Goal: Task Accomplishment & Management: Use online tool/utility

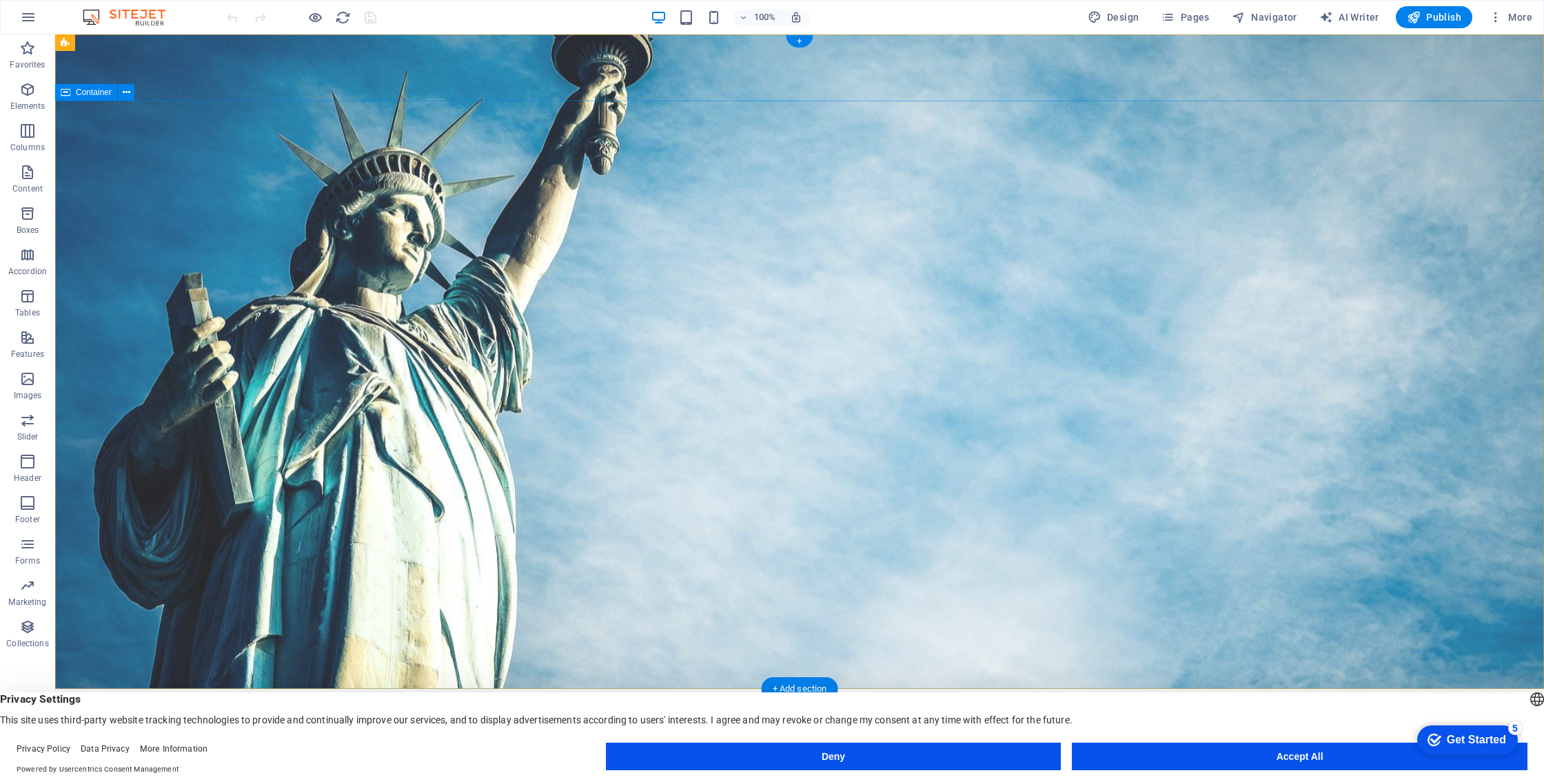
click at [85, 92] on span "Container" at bounding box center [94, 92] width 36 height 9
click at [123, 90] on icon at bounding box center [127, 93] width 8 height 14
click at [129, 90] on icon at bounding box center [127, 93] width 8 height 14
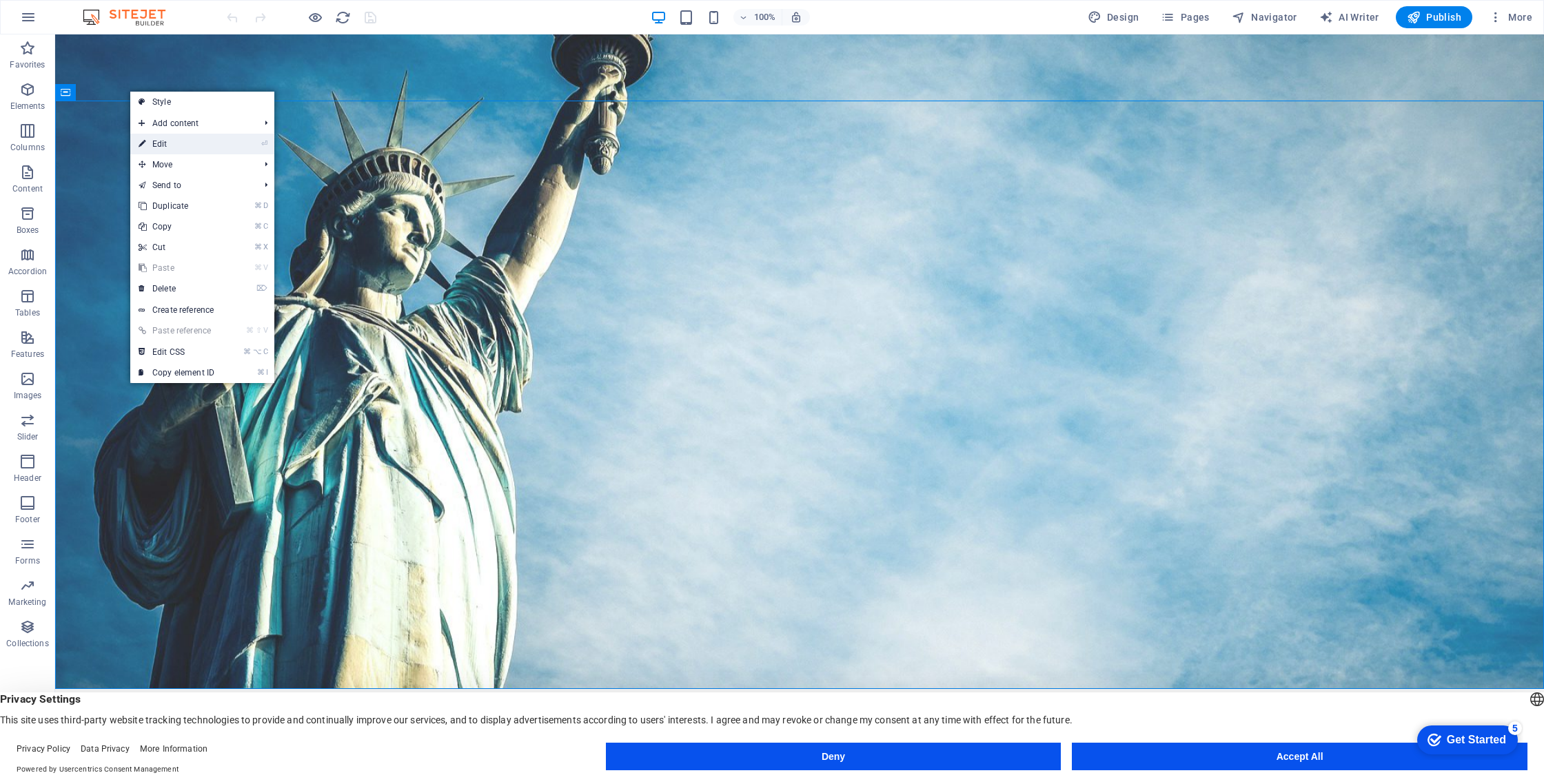
click at [222, 143] on link "⏎ Edit" at bounding box center [177, 144] width 93 height 20
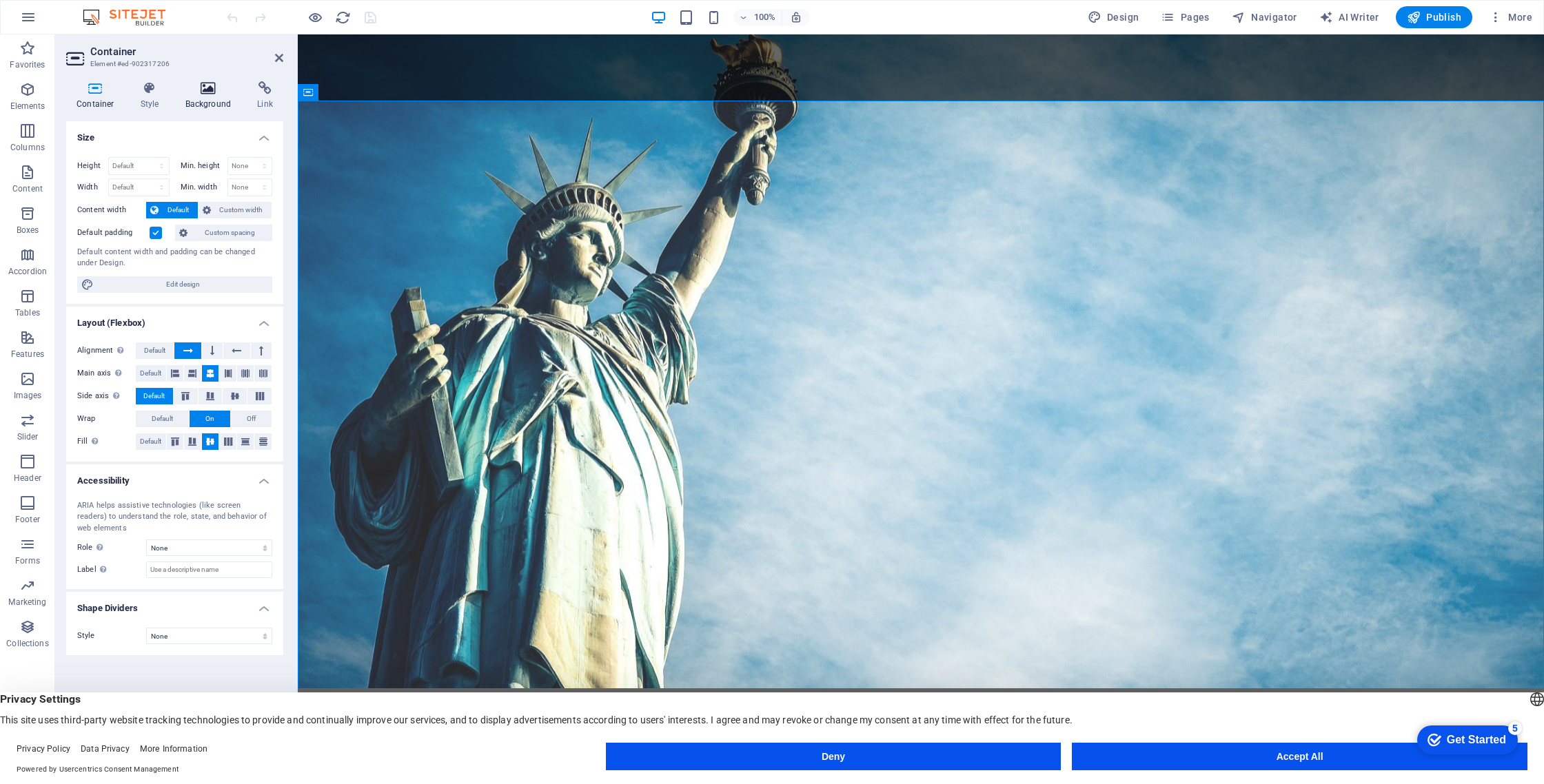
click at [208, 86] on icon at bounding box center [208, 89] width 67 height 14
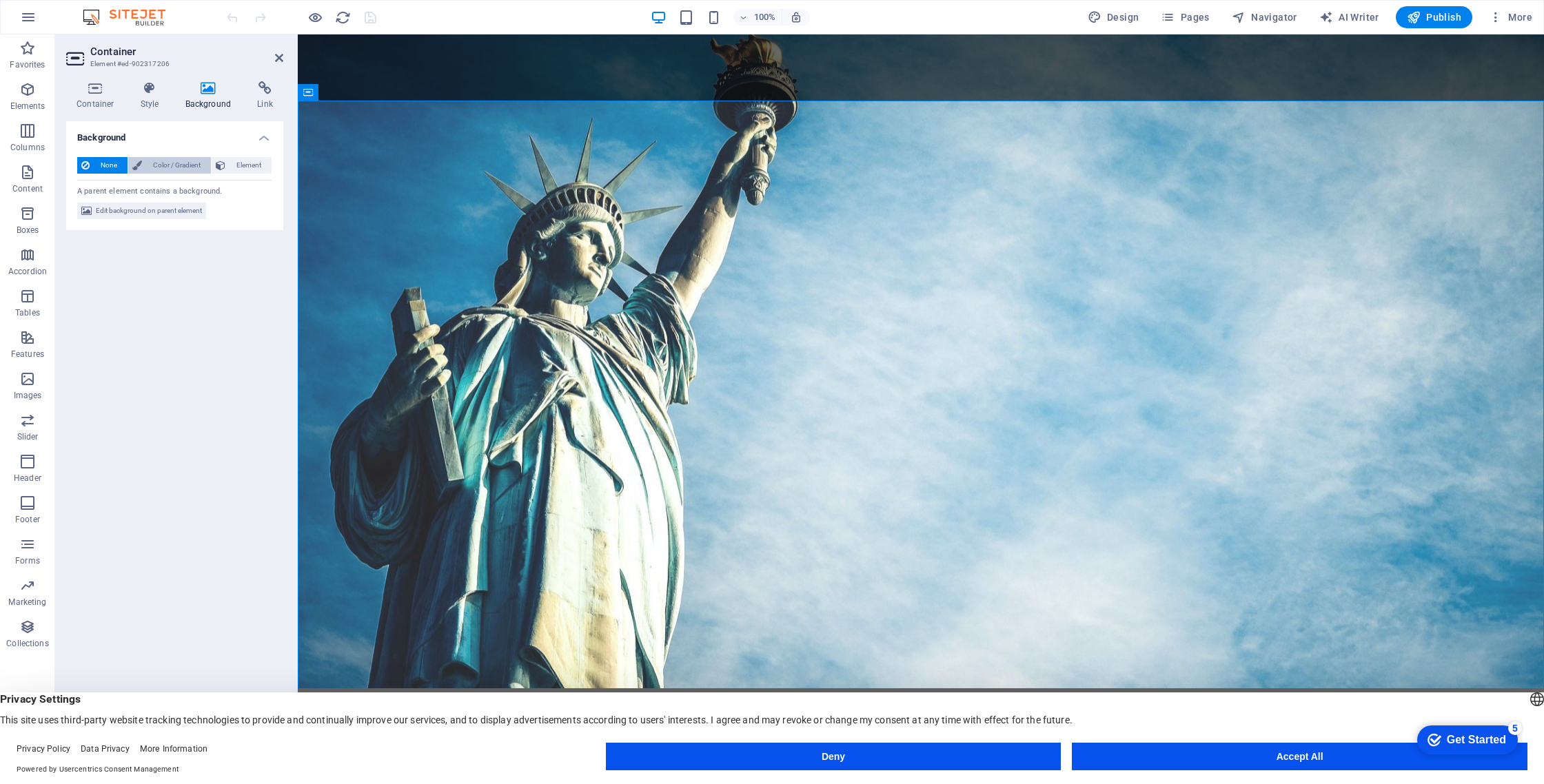
click at [192, 163] on span "Color / Gradient" at bounding box center [176, 165] width 61 height 16
click at [88, 222] on span at bounding box center [86, 220] width 15 height 15
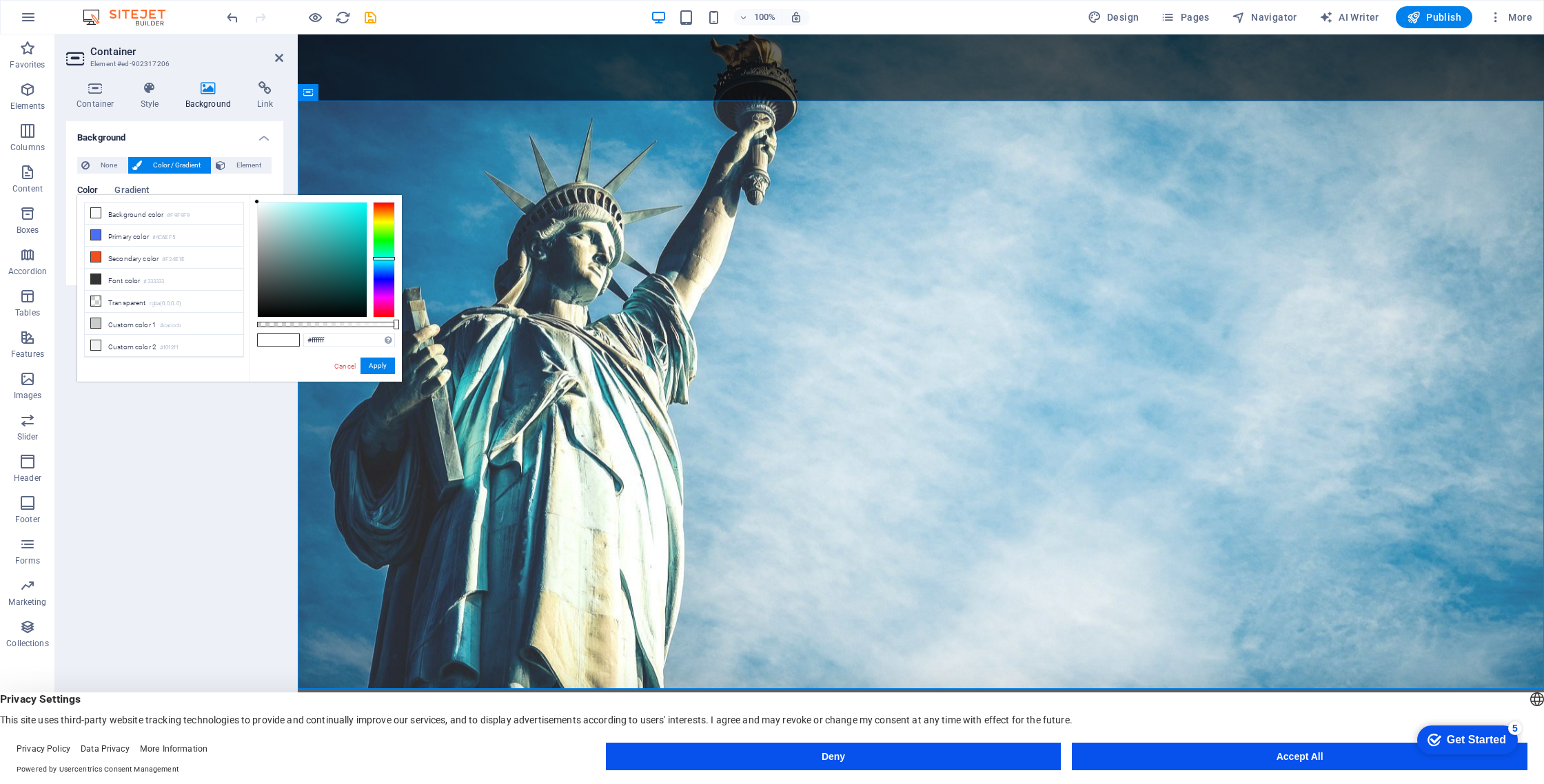
click at [382, 258] on div at bounding box center [384, 259] width 22 height 115
click at [356, 205] on div at bounding box center [312, 260] width 109 height 115
click at [338, 203] on div at bounding box center [312, 260] width 109 height 115
drag, startPoint x: 278, startPoint y: 204, endPoint x: 268, endPoint y: 200, distance: 10.8
click at [278, 203] on div at bounding box center [312, 260] width 109 height 115
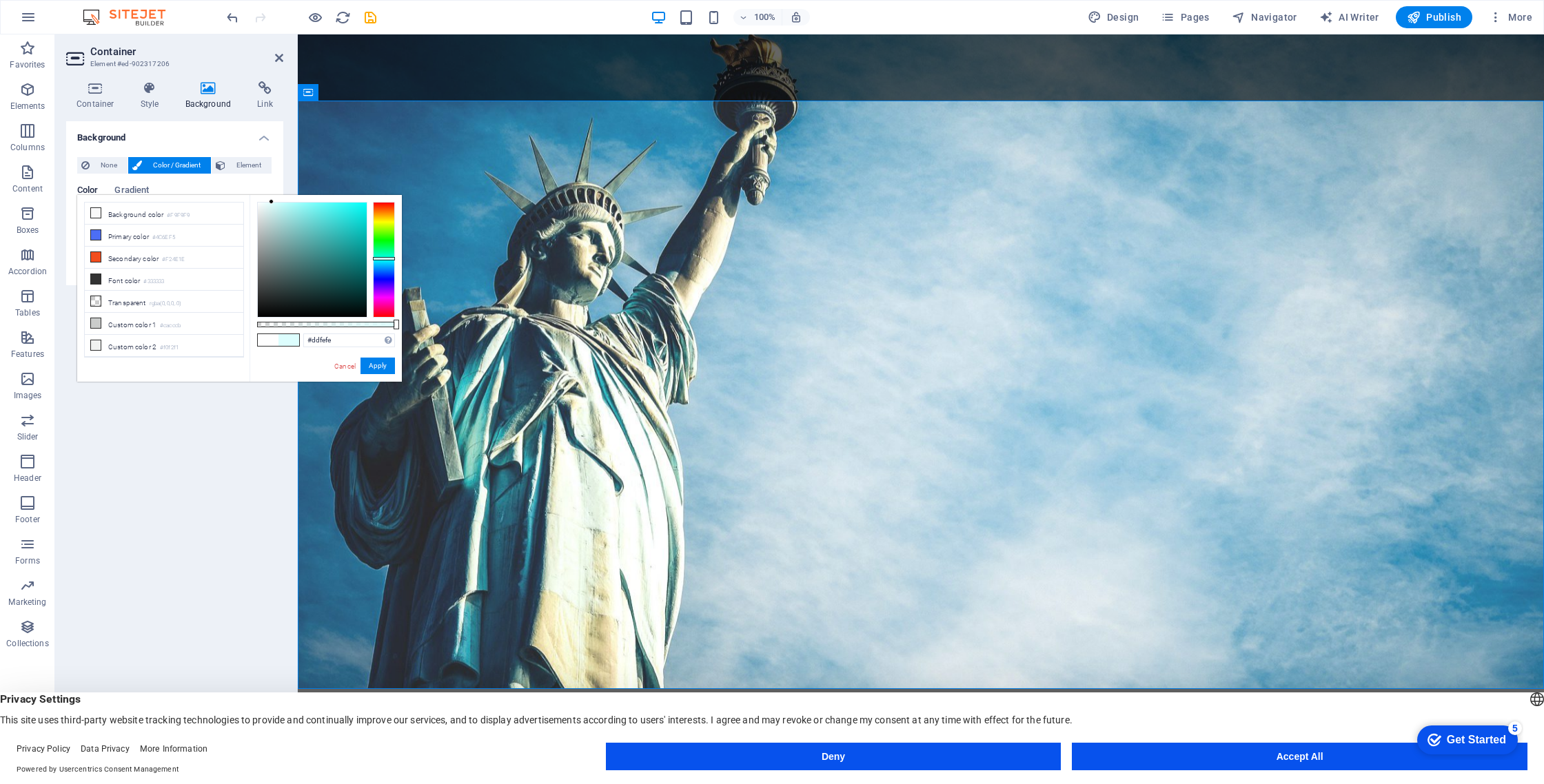
click at [271, 203] on div at bounding box center [312, 260] width 109 height 115
click at [265, 208] on div at bounding box center [312, 260] width 109 height 115
click at [386, 286] on div at bounding box center [384, 259] width 22 height 115
click at [384, 278] on div at bounding box center [384, 259] width 22 height 115
click at [386, 277] on div at bounding box center [384, 259] width 22 height 115
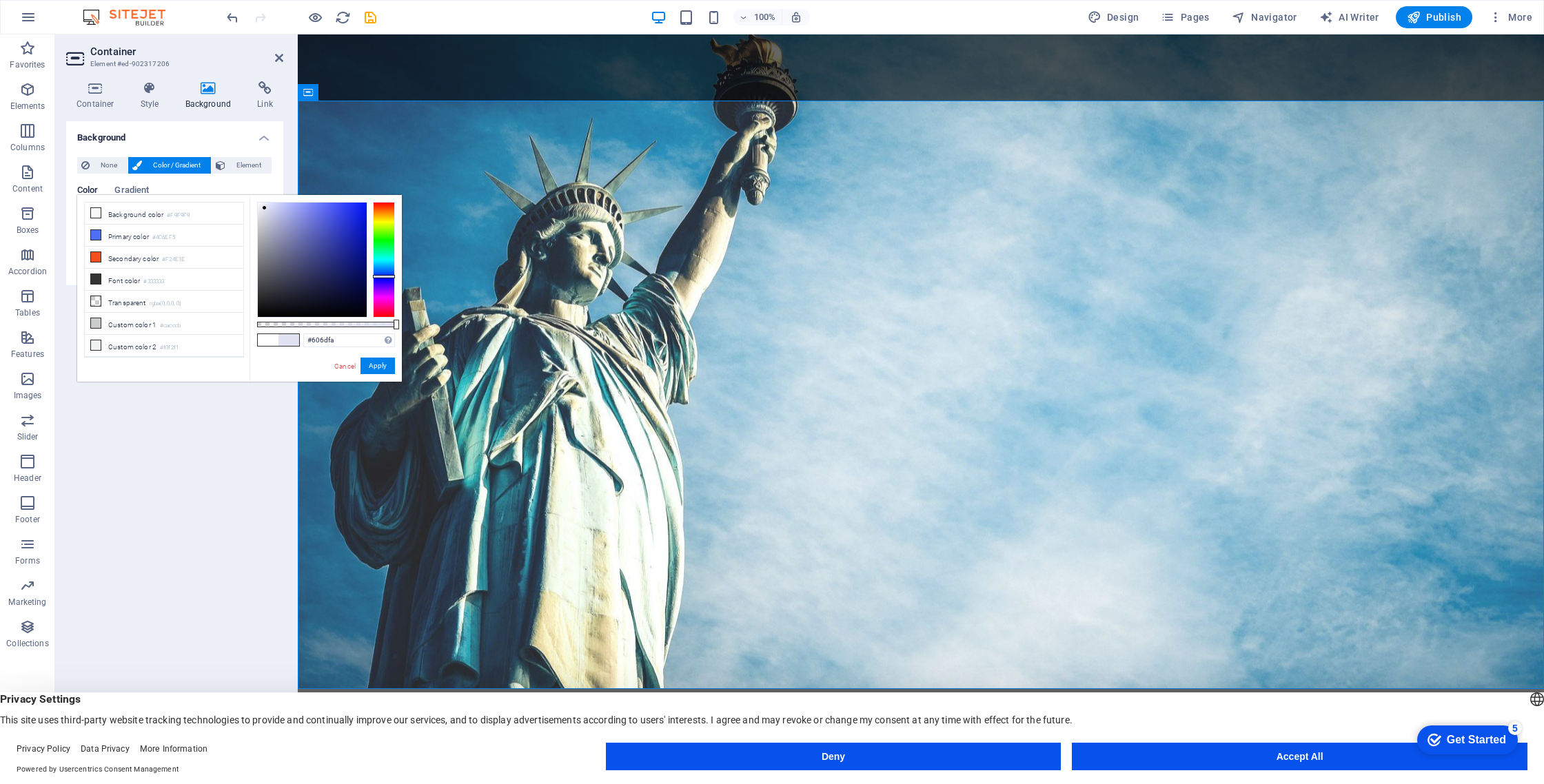
click at [324, 203] on div at bounding box center [312, 260] width 109 height 115
click at [266, 203] on div at bounding box center [312, 260] width 109 height 115
type input "#e8eafb"
click at [344, 367] on link "Cancel" at bounding box center [345, 366] width 24 height 10
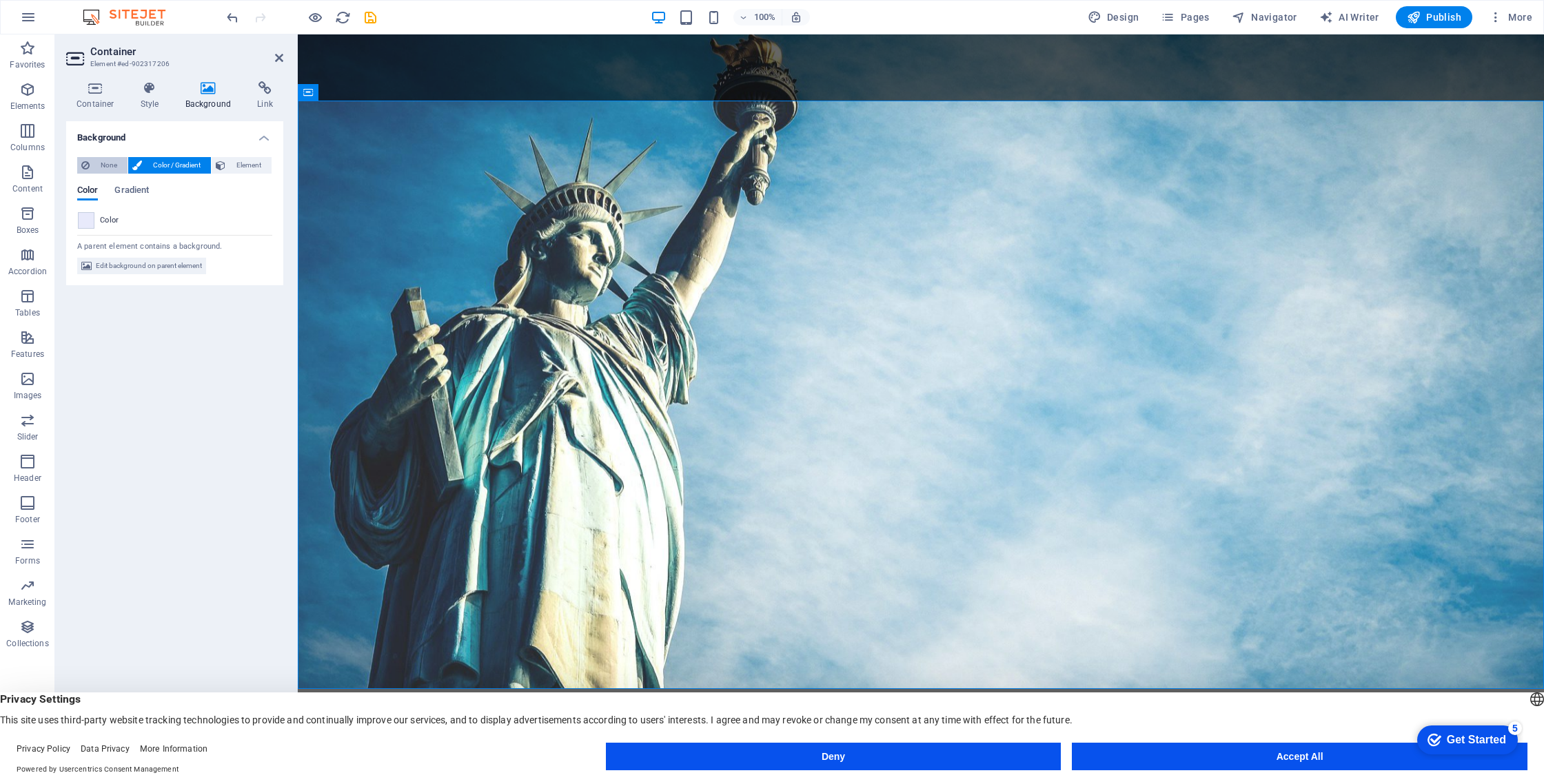
click at [109, 158] on span "None" at bounding box center [108, 165] width 30 height 16
click at [159, 213] on span "Edit background on parent element" at bounding box center [149, 211] width 106 height 16
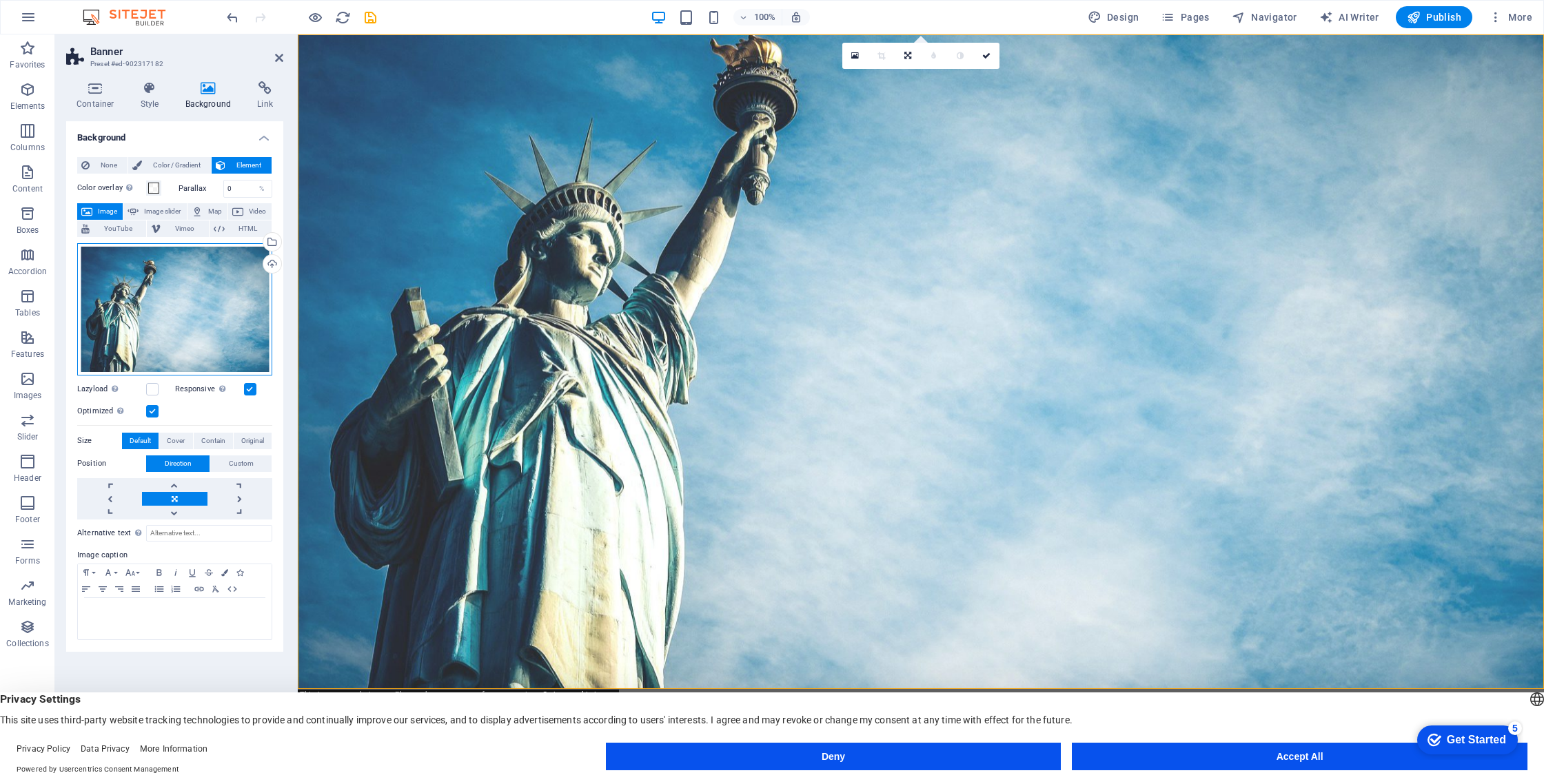
click at [143, 330] on div "Drag files here, click to choose files or select files from Files or our free s…" at bounding box center [174, 310] width 195 height 132
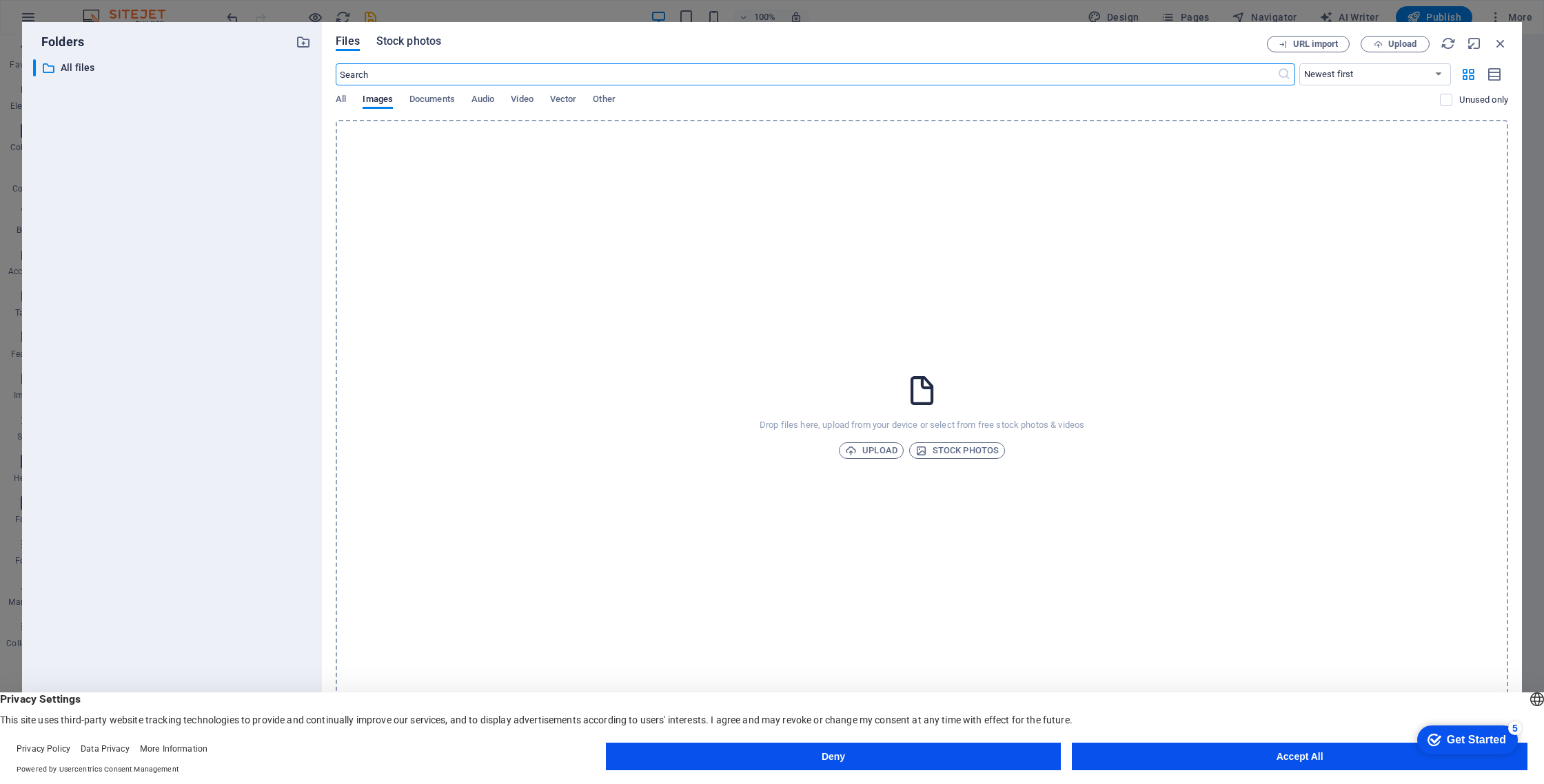
click at [413, 42] on span "Stock photos" at bounding box center [409, 41] width 64 height 16
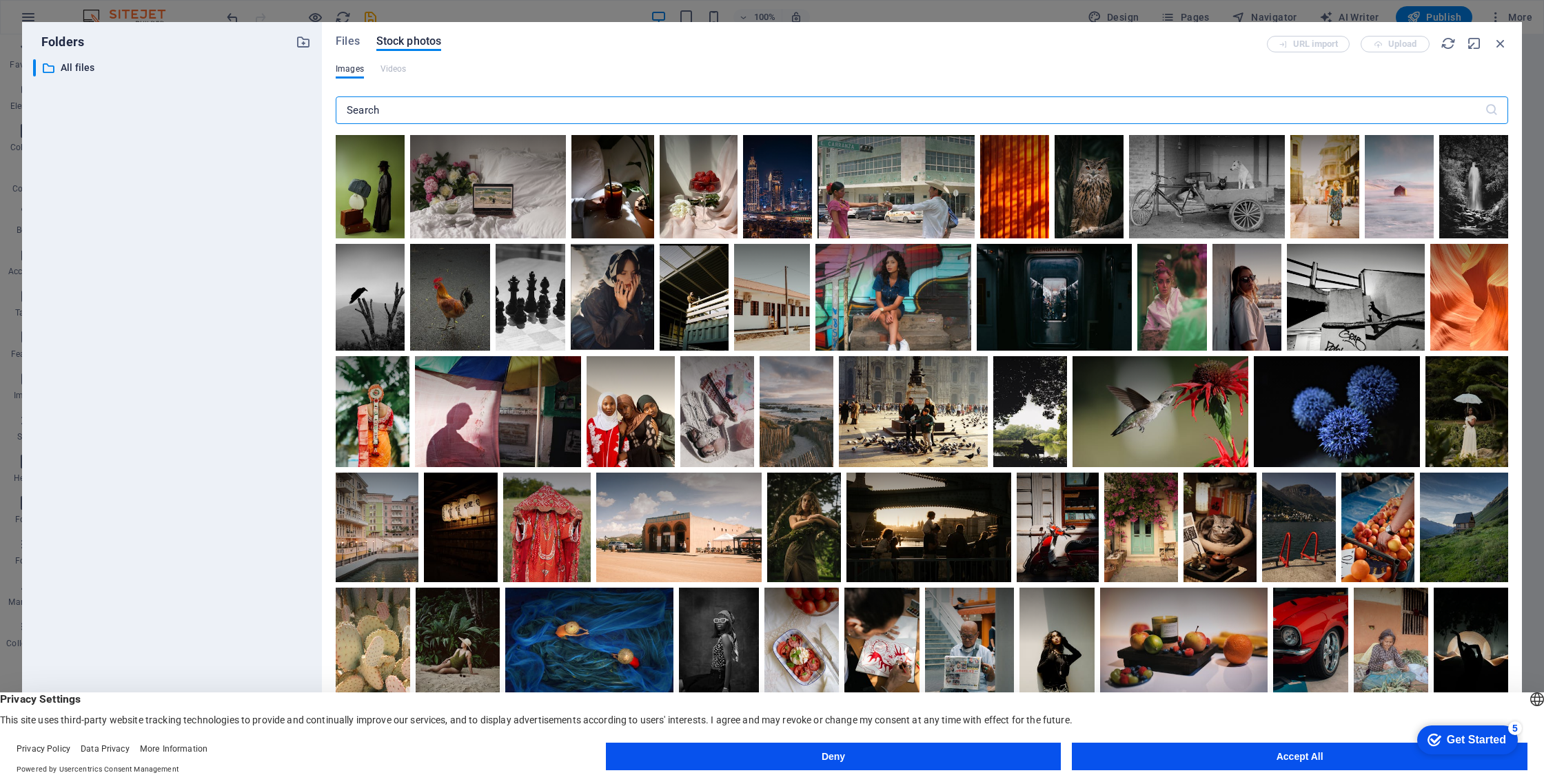
click at [553, 104] on input "text" at bounding box center [910, 110] width 1150 height 27
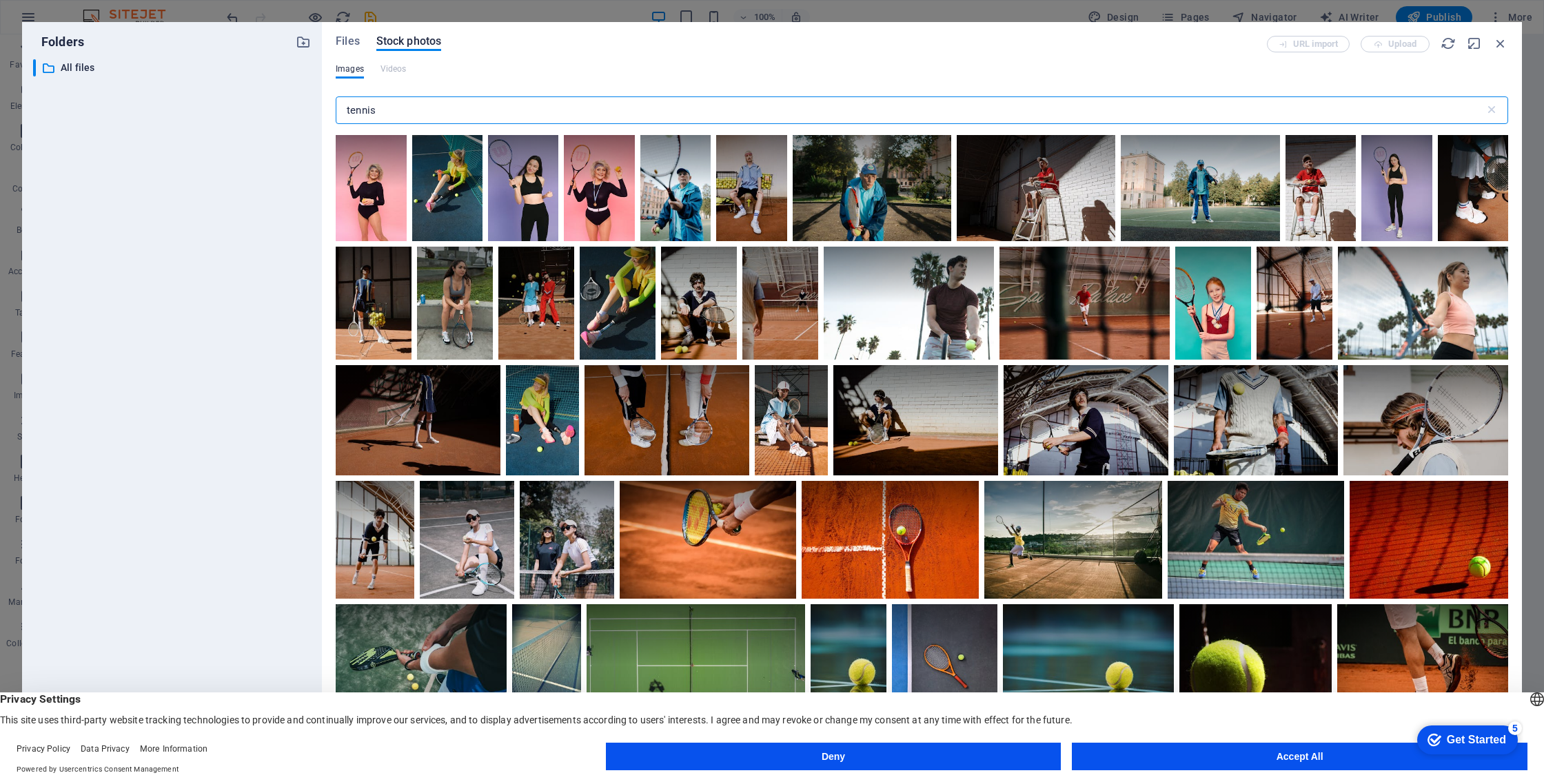
click at [346, 109] on input "tennis" at bounding box center [910, 110] width 1150 height 27
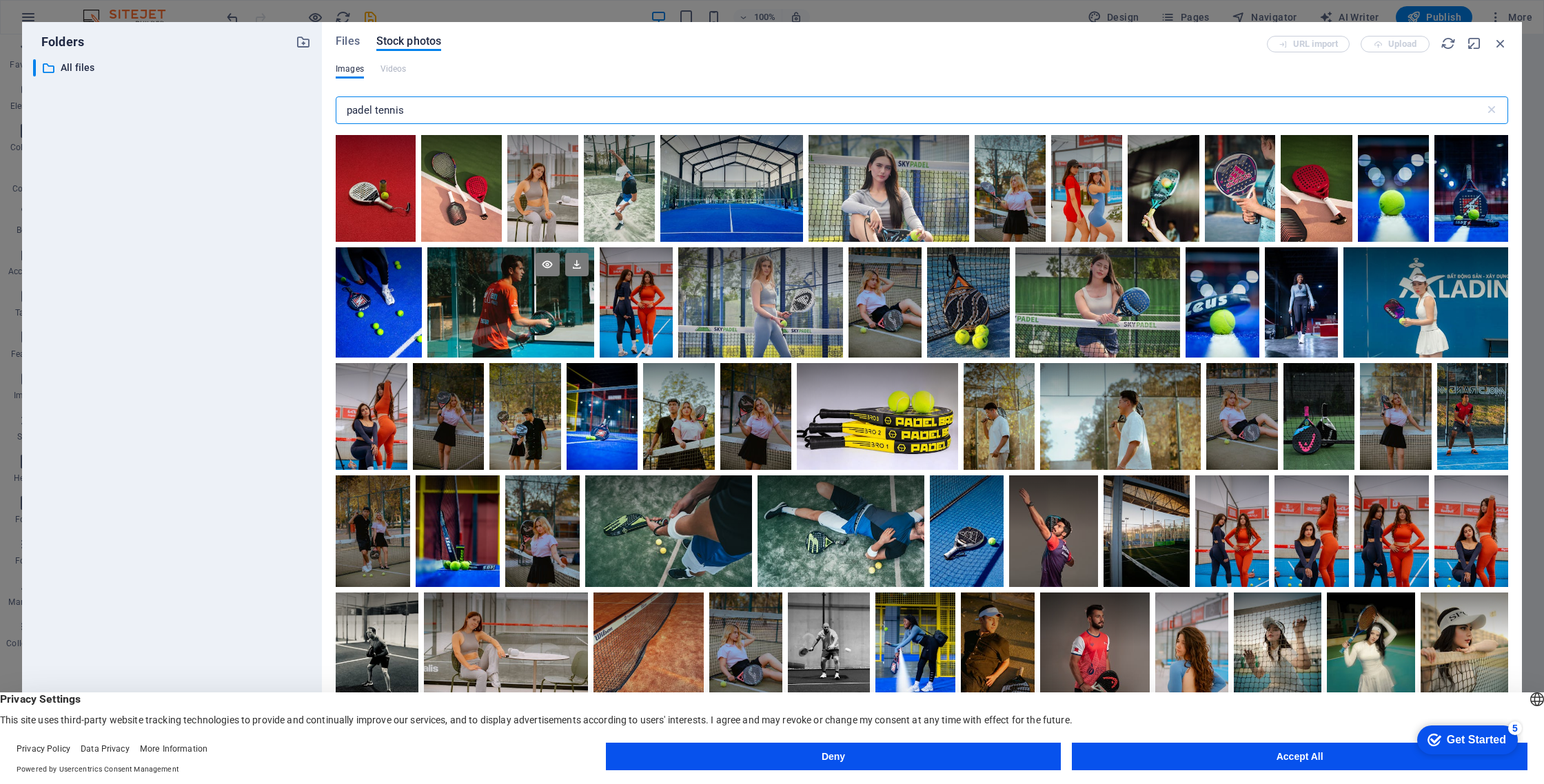
type input "padel tennis"
click at [523, 317] on div at bounding box center [510, 302] width 166 height 110
click at [508, 326] on div at bounding box center [510, 330] width 166 height 55
click at [508, 326] on div at bounding box center [510, 302] width 166 height 110
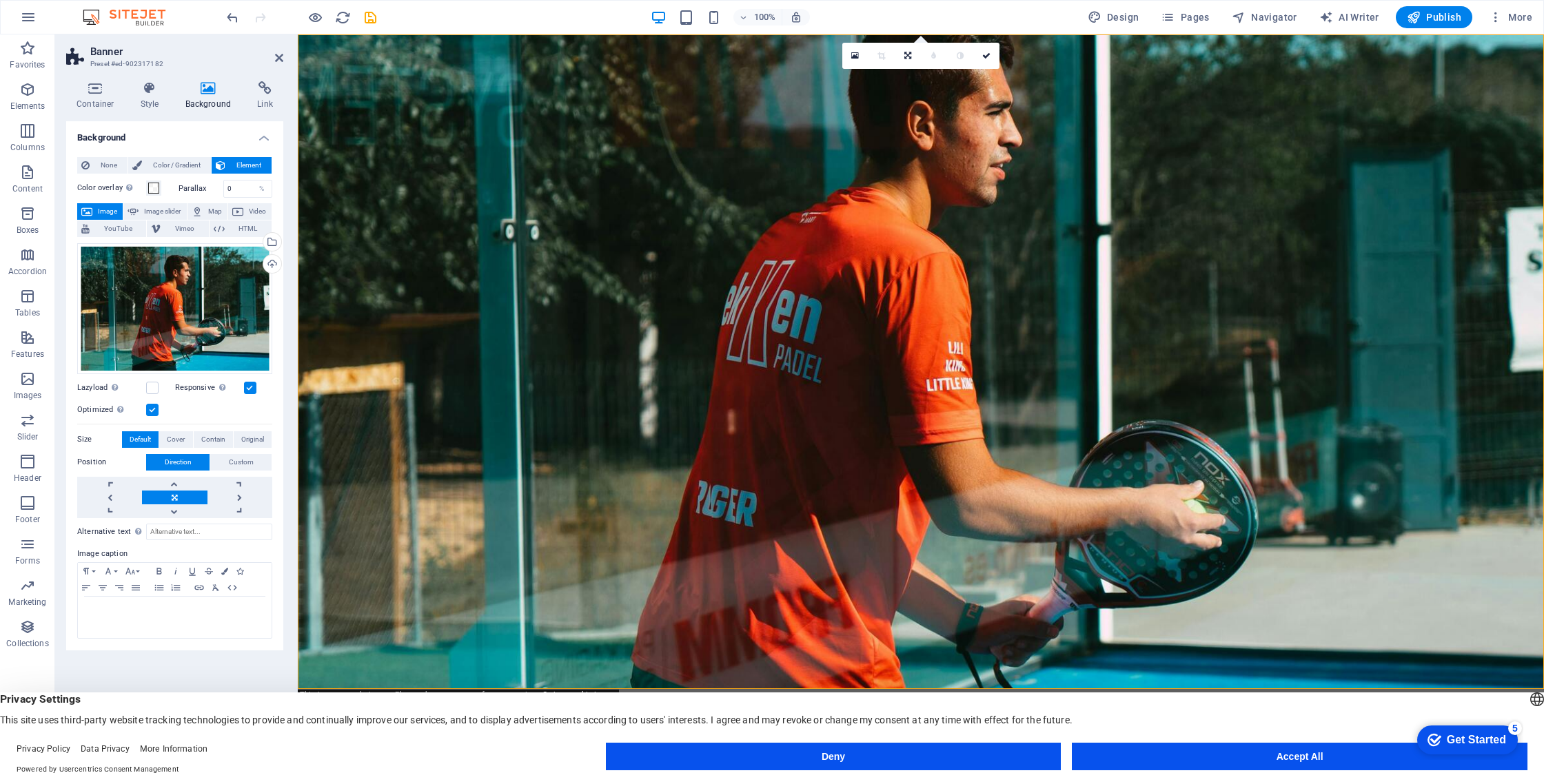
click at [1271, 776] on footer "Privacy Policy Data Privacy More Information Powered by Usercentrics Consent Ma…" at bounding box center [772, 759] width 1544 height 49
click at [1285, 758] on button "Accept All" at bounding box center [1300, 757] width 456 height 27
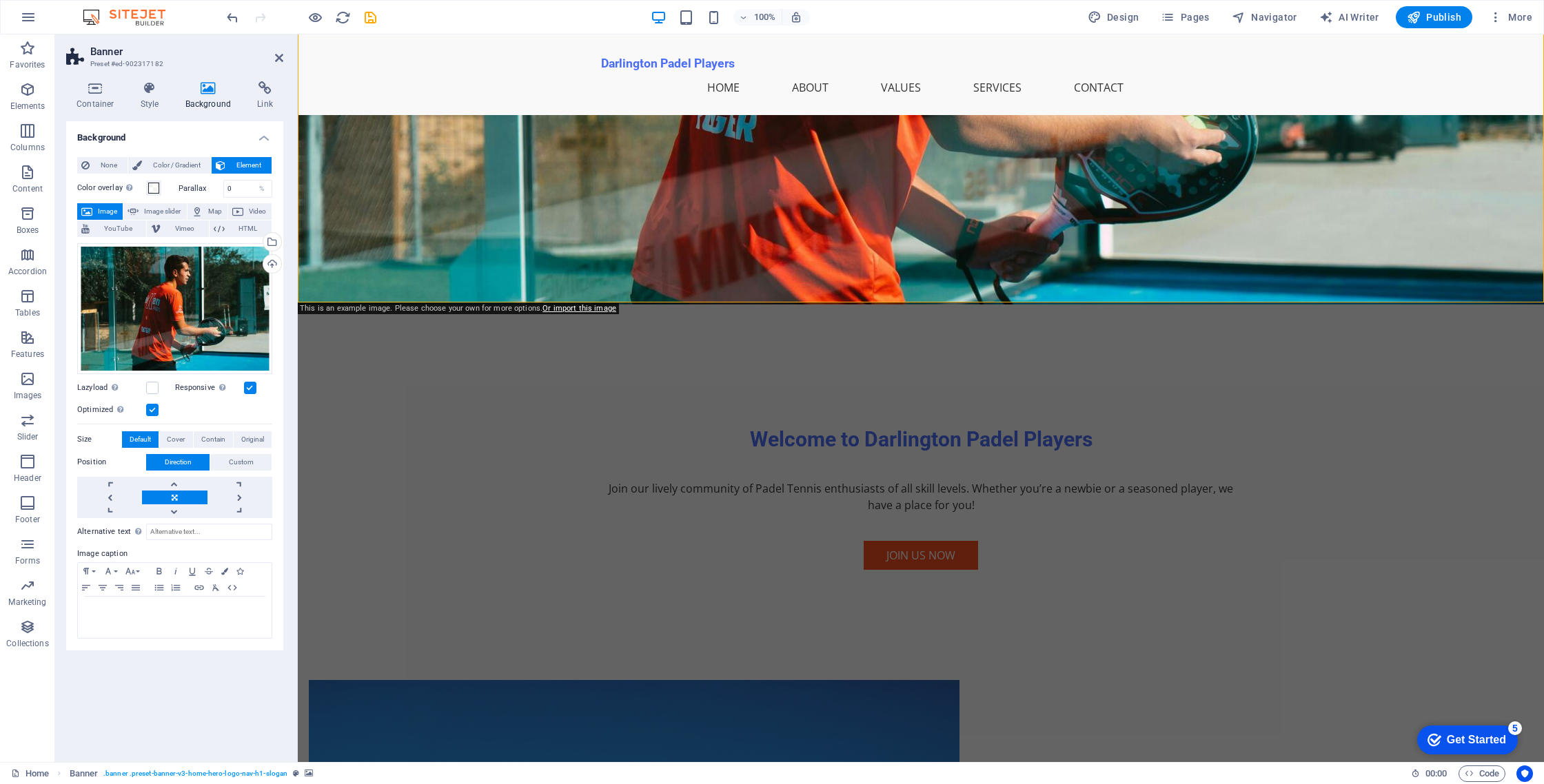
scroll to position [390, 0]
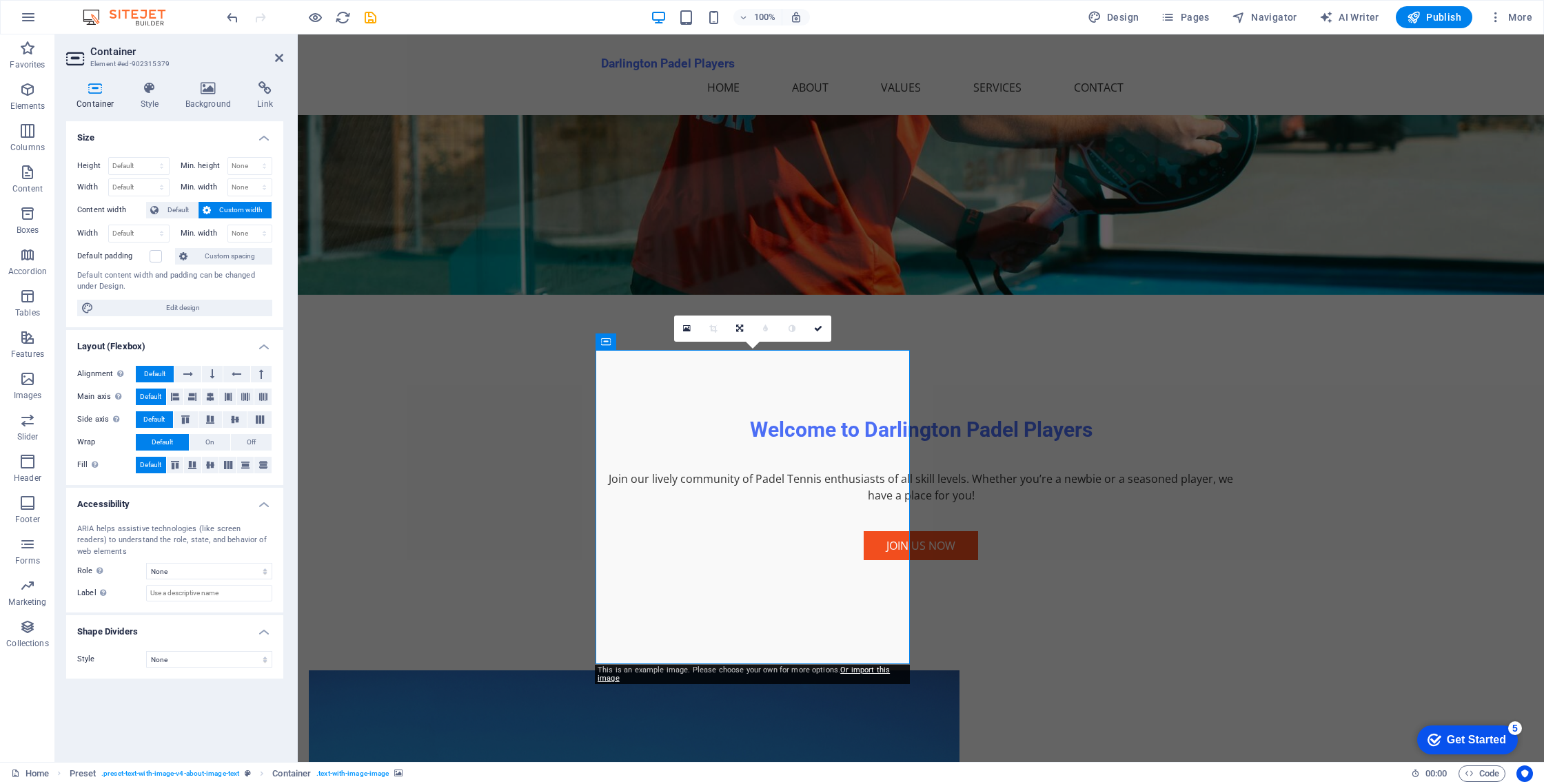
click at [205, 102] on h4 "Background" at bounding box center [211, 96] width 72 height 29
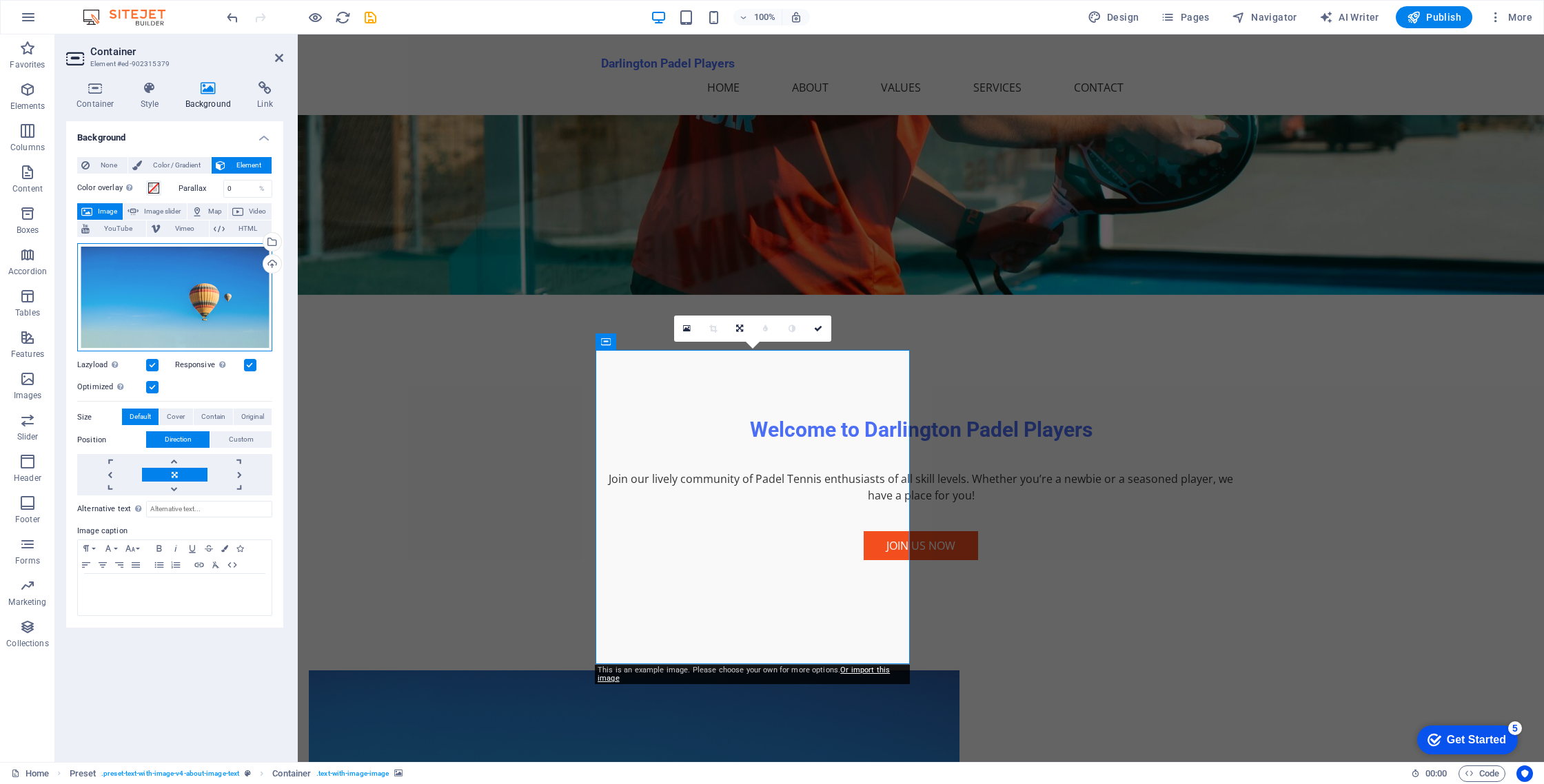
click at [125, 279] on div "Drag files here, click to choose files or select files from Files or our free s…" at bounding box center [174, 298] width 195 height 108
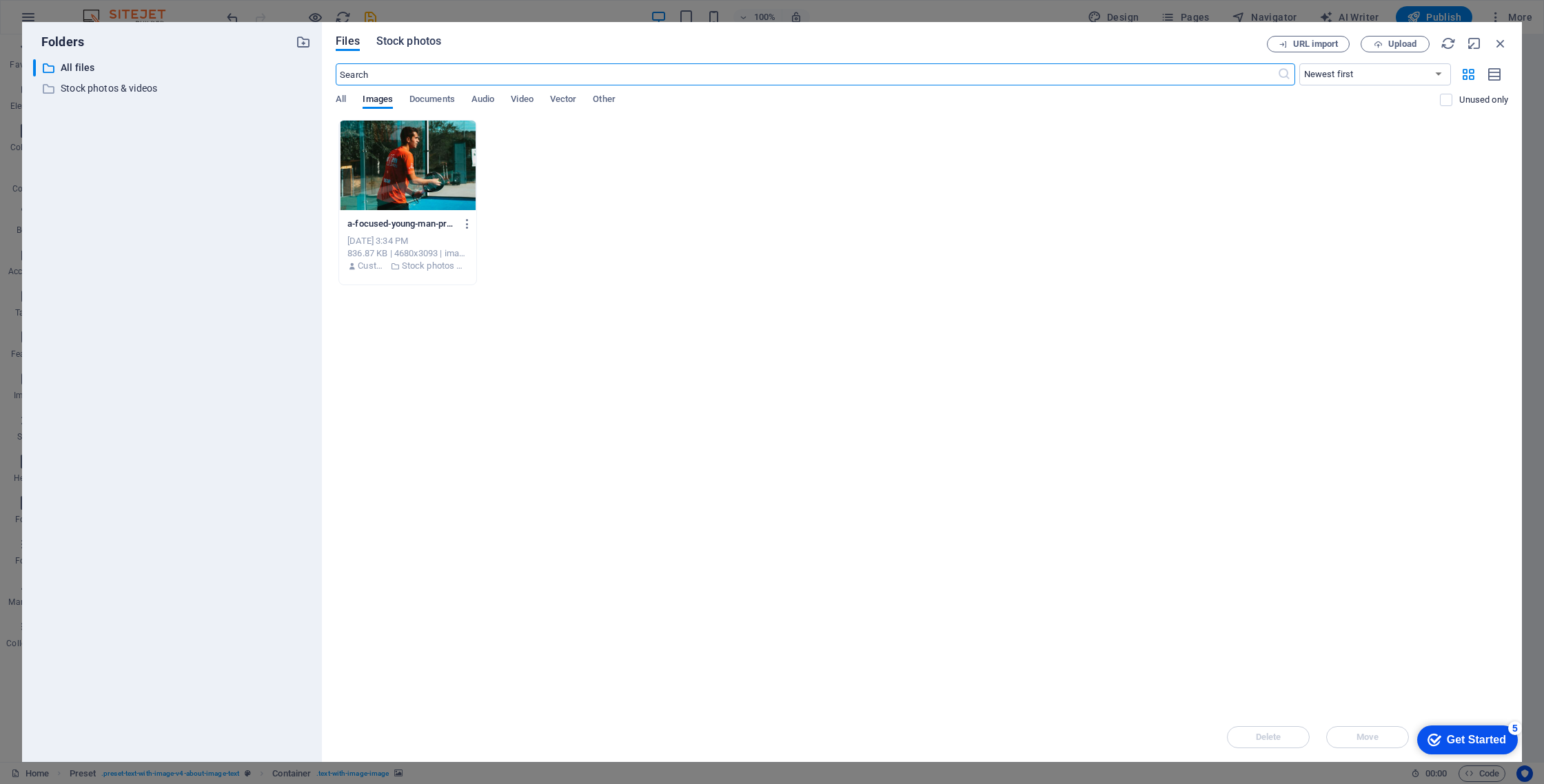
click at [407, 38] on span "Stock photos" at bounding box center [409, 41] width 64 height 16
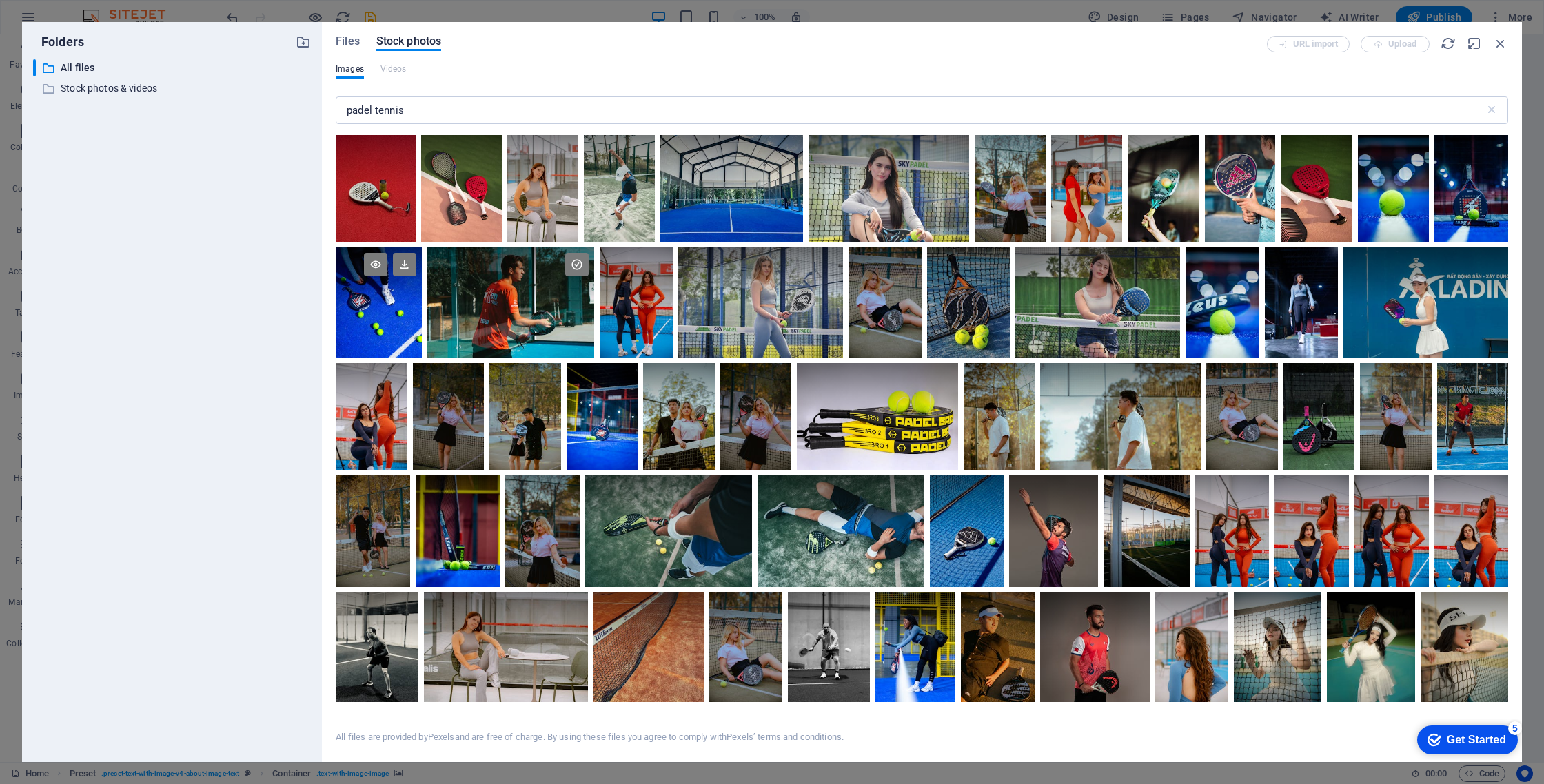
click at [363, 323] on div at bounding box center [379, 302] width 86 height 110
click at [387, 295] on div at bounding box center [379, 275] width 86 height 55
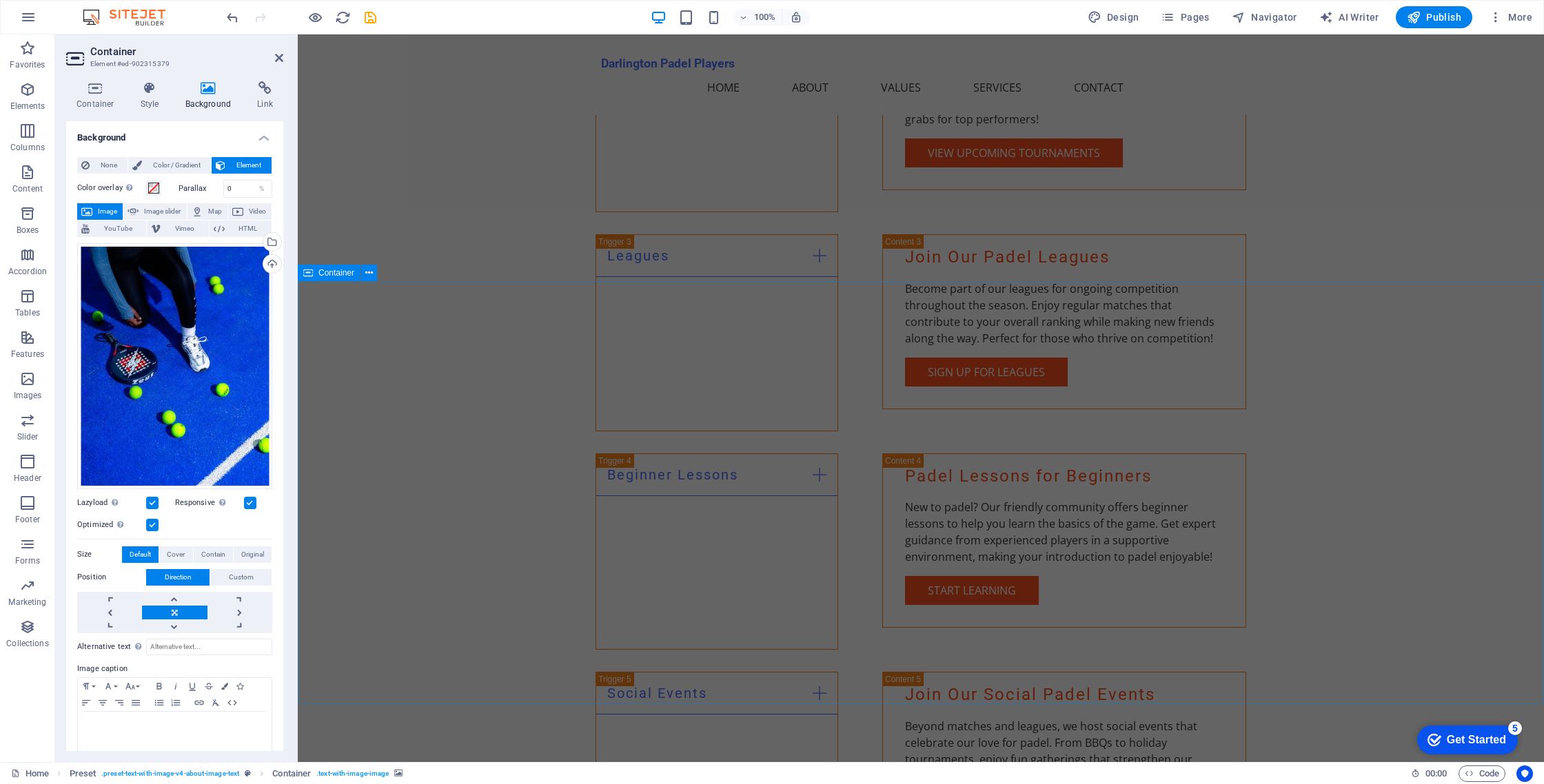
scroll to position [2629, 0]
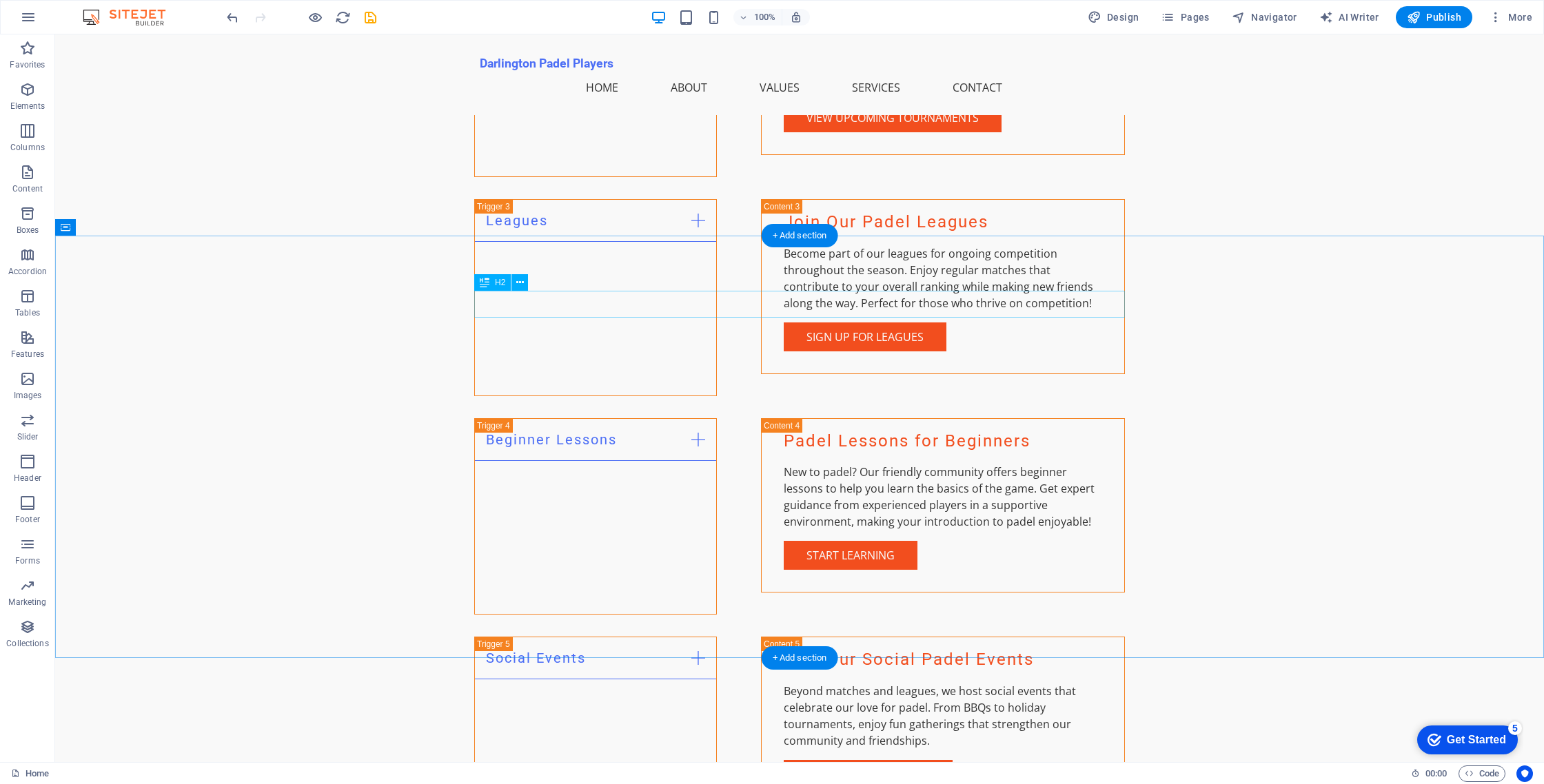
scroll to position [2662, 0]
click at [552, 333] on span "Text" at bounding box center [551, 329] width 15 height 9
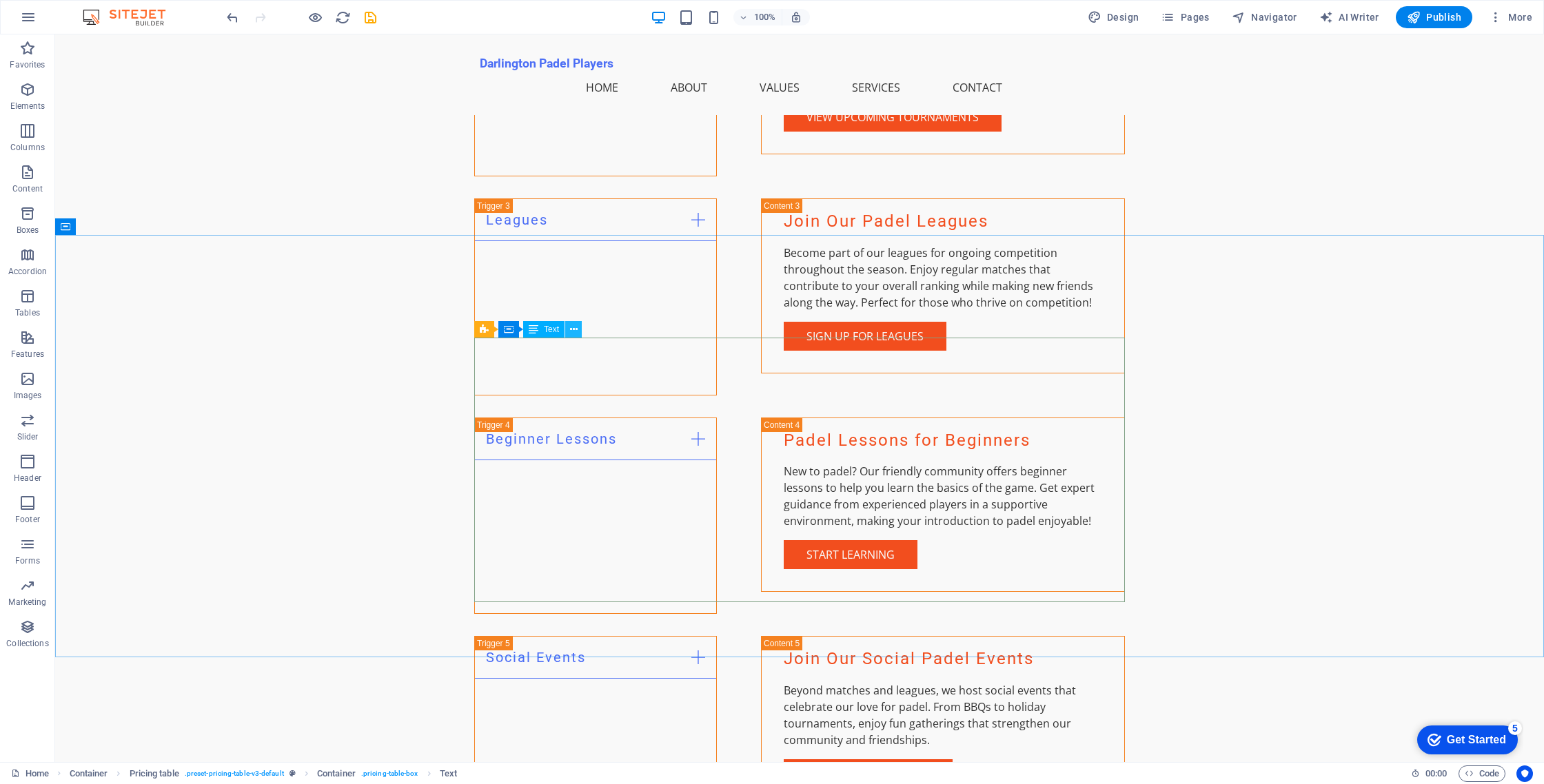
click at [576, 334] on icon at bounding box center [574, 330] width 8 height 14
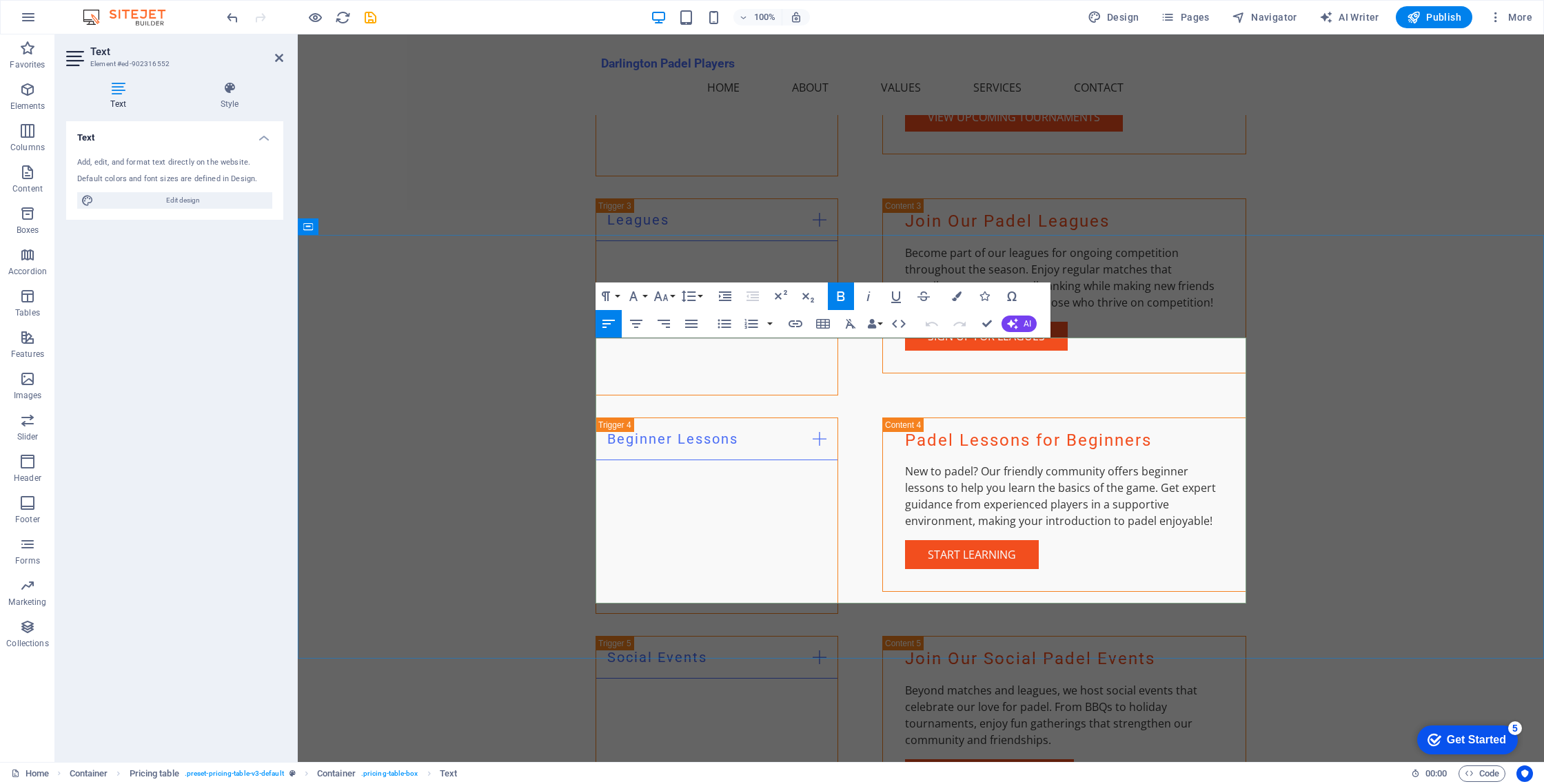
drag, startPoint x: 1186, startPoint y: 362, endPoint x: 1241, endPoint y: 363, distance: 55.0
drag, startPoint x: 1183, startPoint y: 408, endPoint x: 1271, endPoint y: 405, distance: 88.1
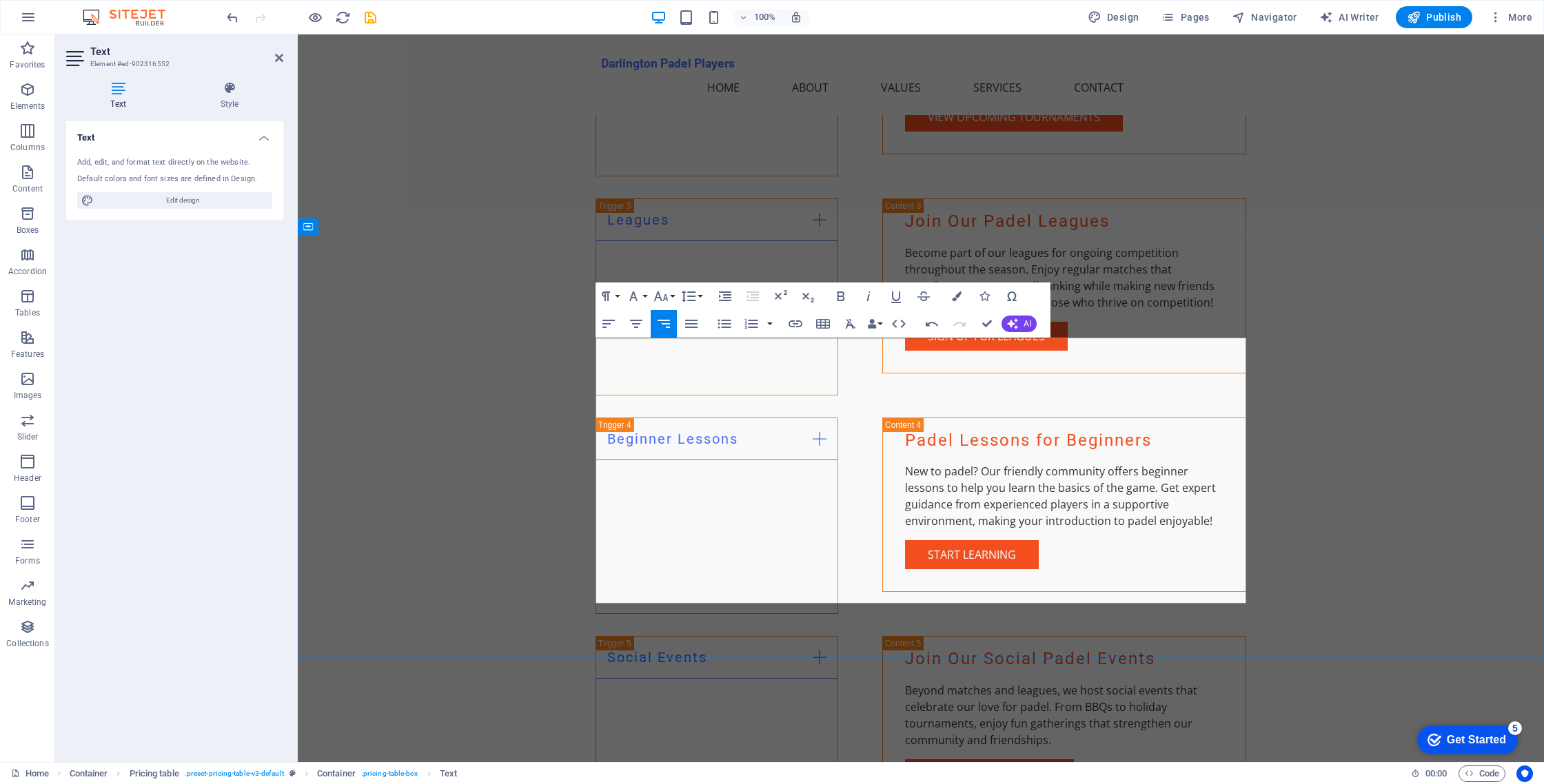
drag, startPoint x: 1201, startPoint y: 412, endPoint x: 1201, endPoint y: 419, distance: 7.0
drag, startPoint x: 1191, startPoint y: 401, endPoint x: 1243, endPoint y: 400, distance: 52.0
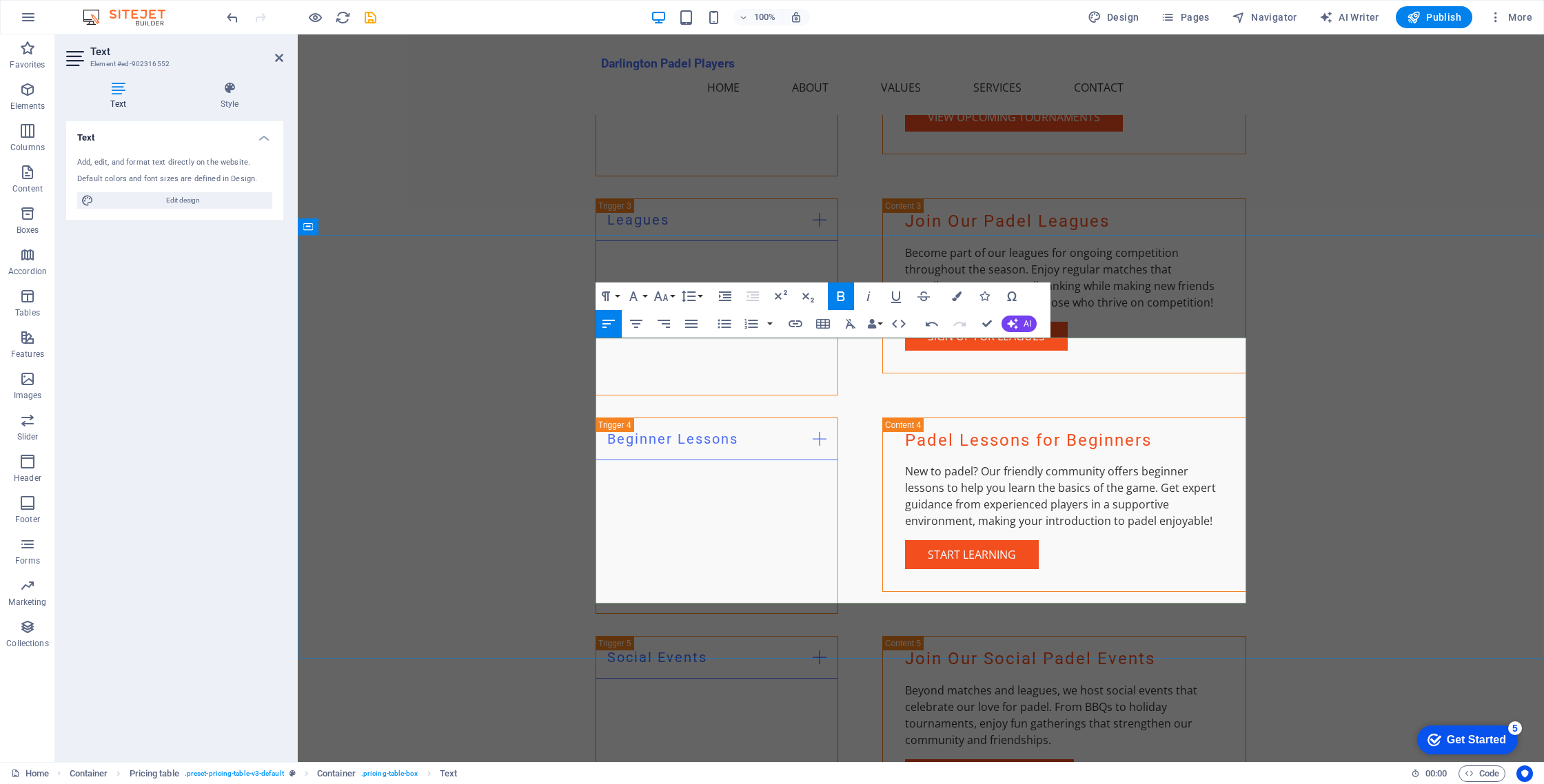
drag, startPoint x: 604, startPoint y: 438, endPoint x: 801, endPoint y: 456, distance: 197.8
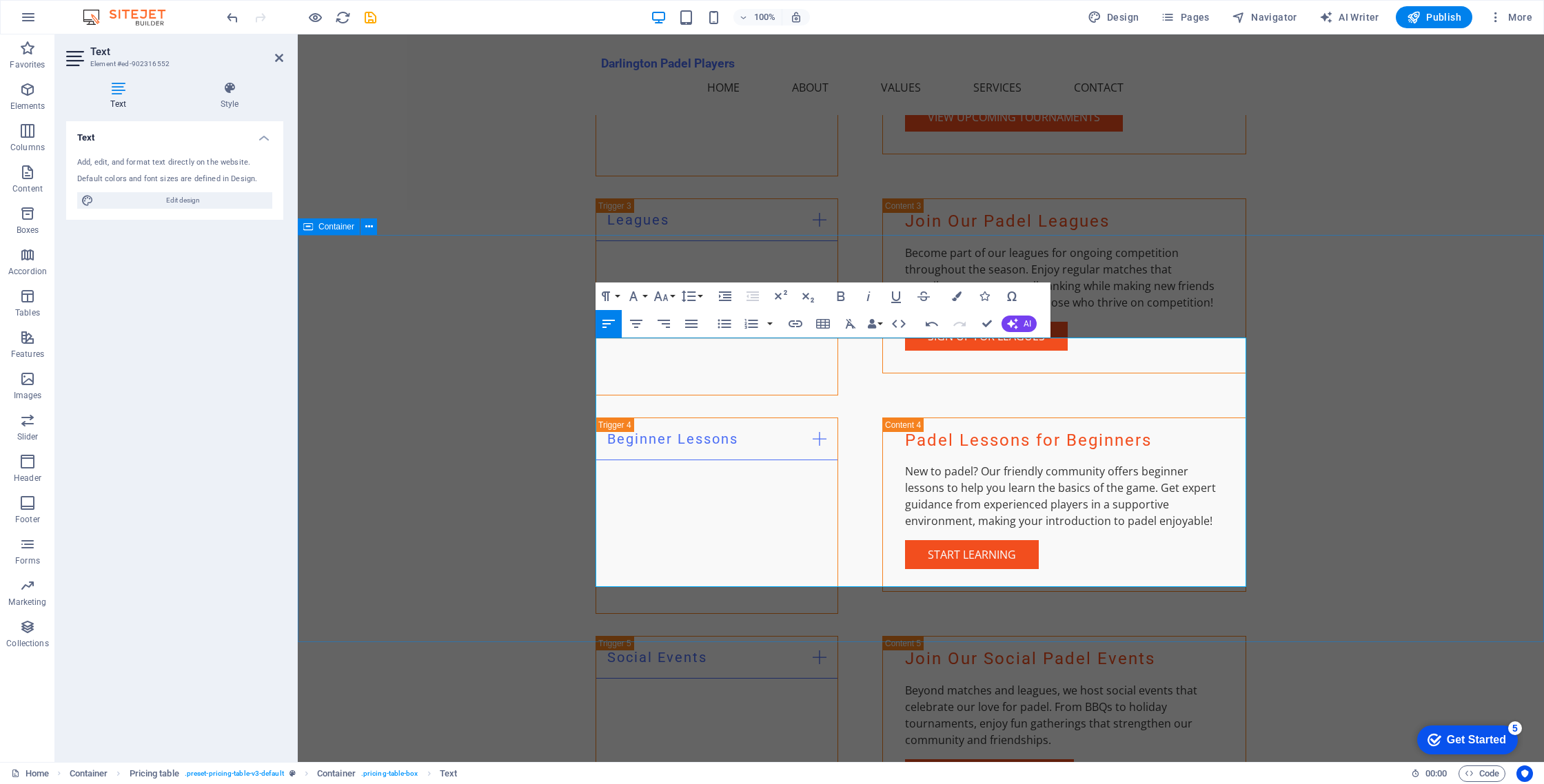
drag, startPoint x: 1215, startPoint y: 445, endPoint x: 1268, endPoint y: 441, distance: 53.2
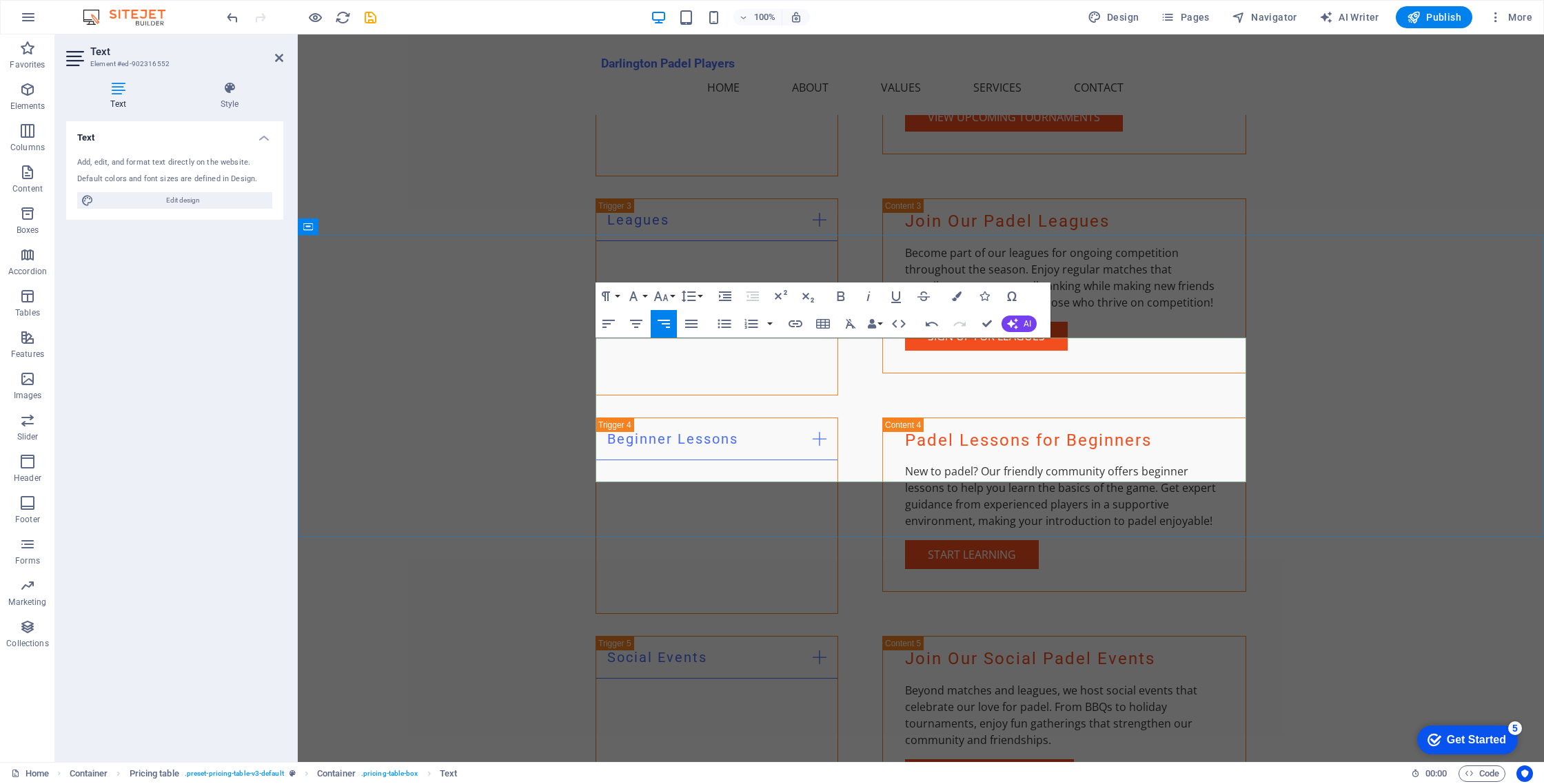
drag, startPoint x: 1134, startPoint y: 468, endPoint x: 1052, endPoint y: 466, distance: 82.0
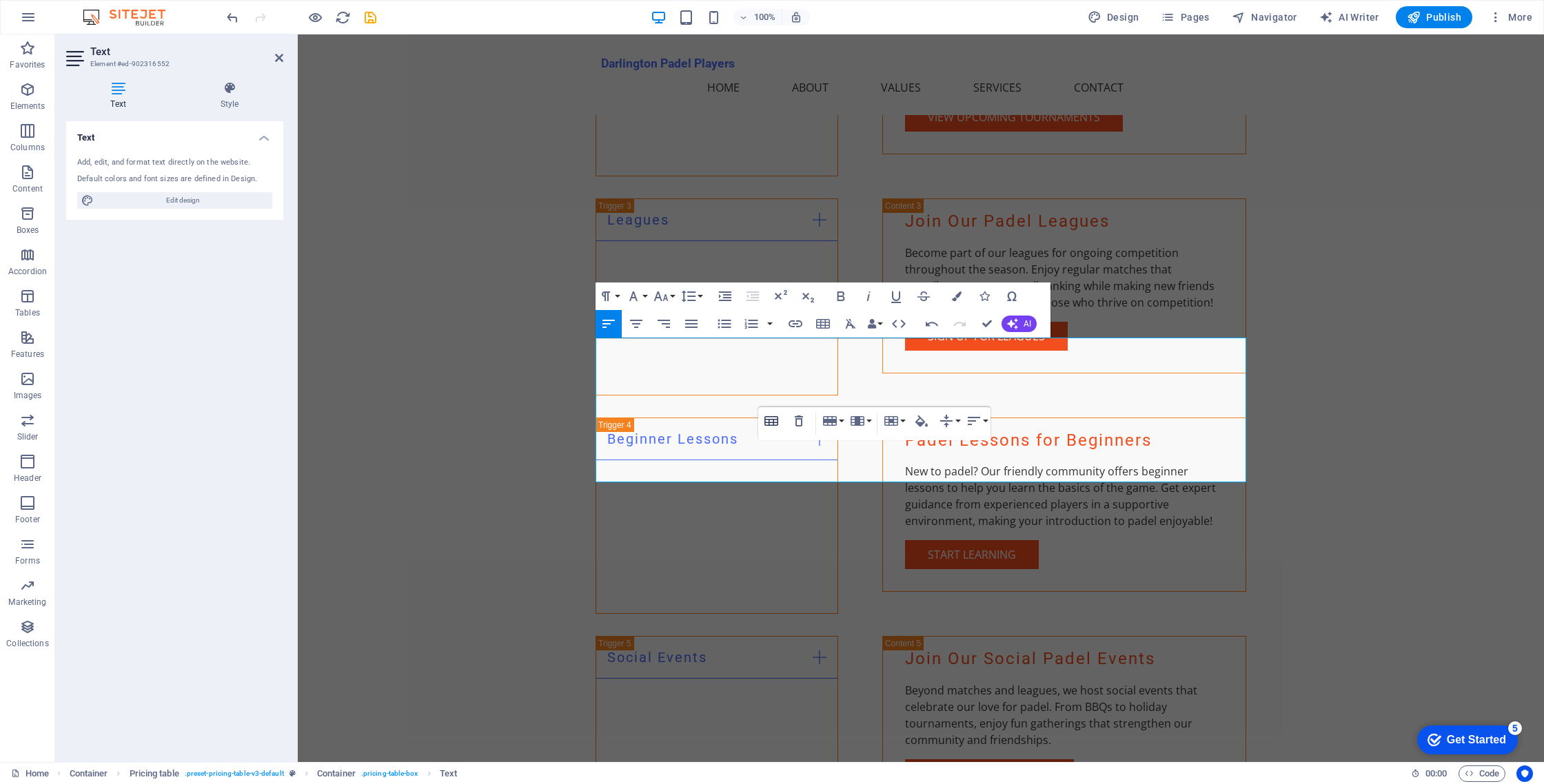
click at [774, 419] on icon "button" at bounding box center [772, 421] width 14 height 9
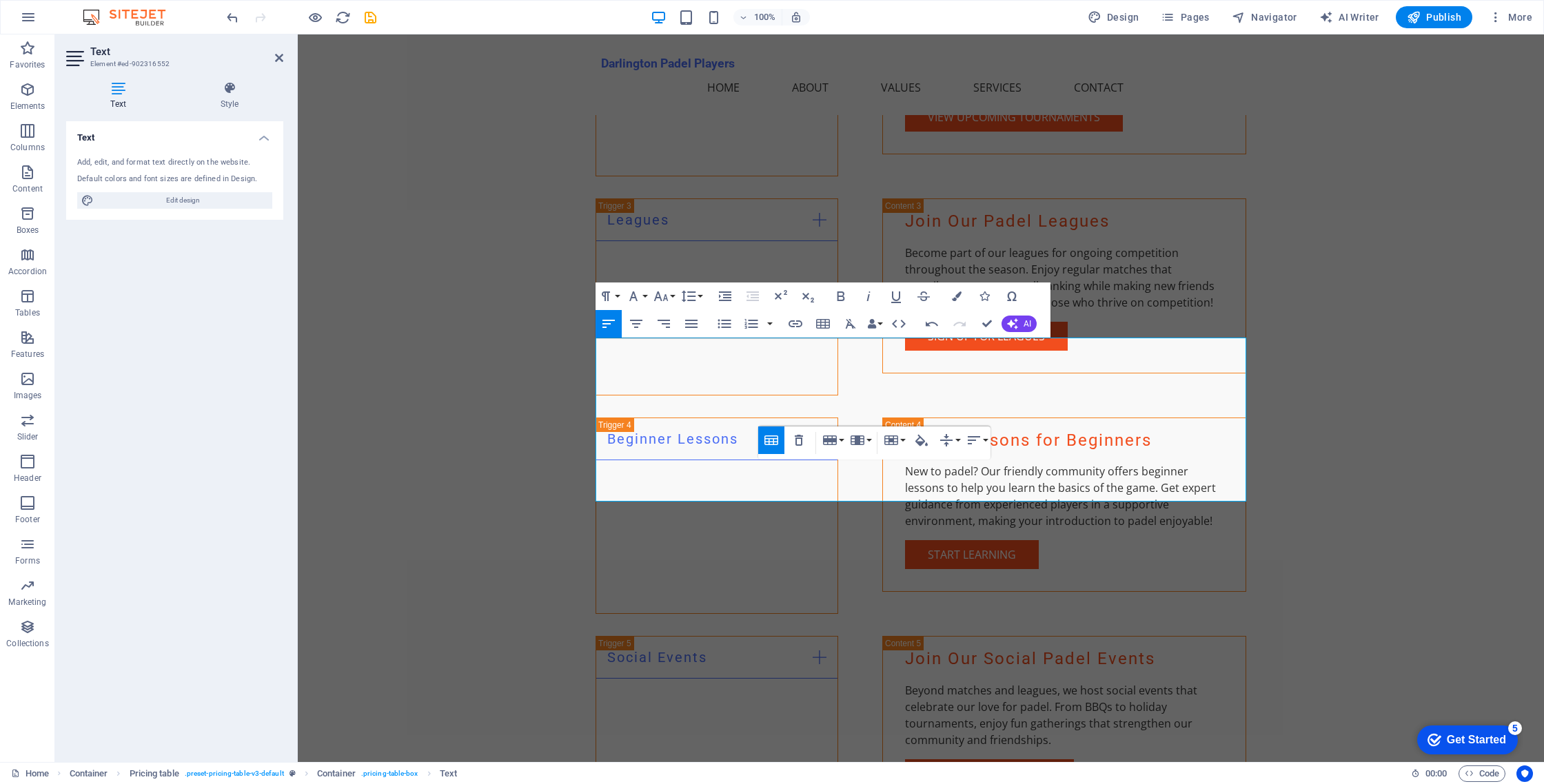
click at [769, 436] on icon "button" at bounding box center [772, 441] width 14 height 9
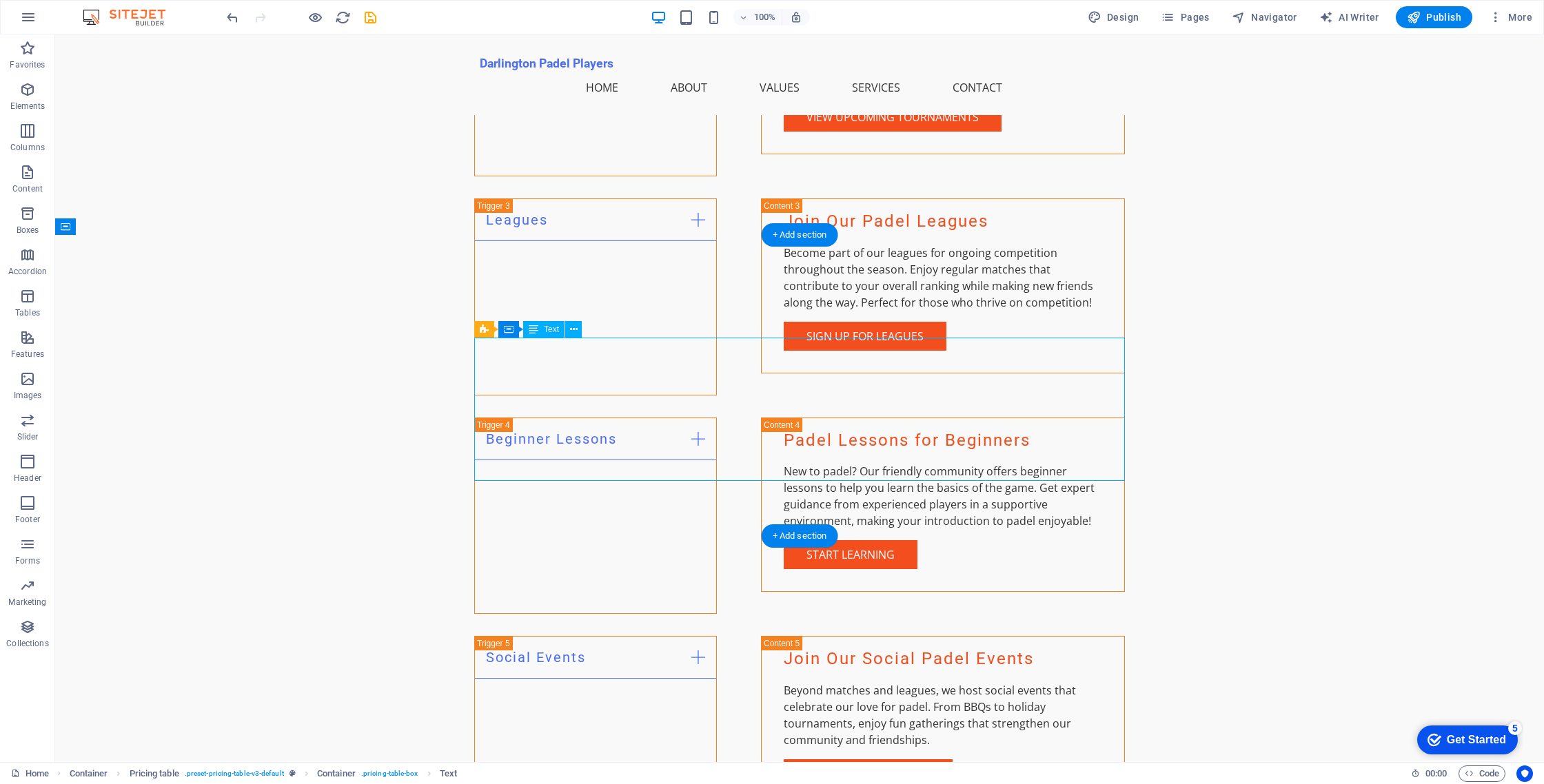
drag, startPoint x: 565, startPoint y: 448, endPoint x: 322, endPoint y: 448, distance: 243.0
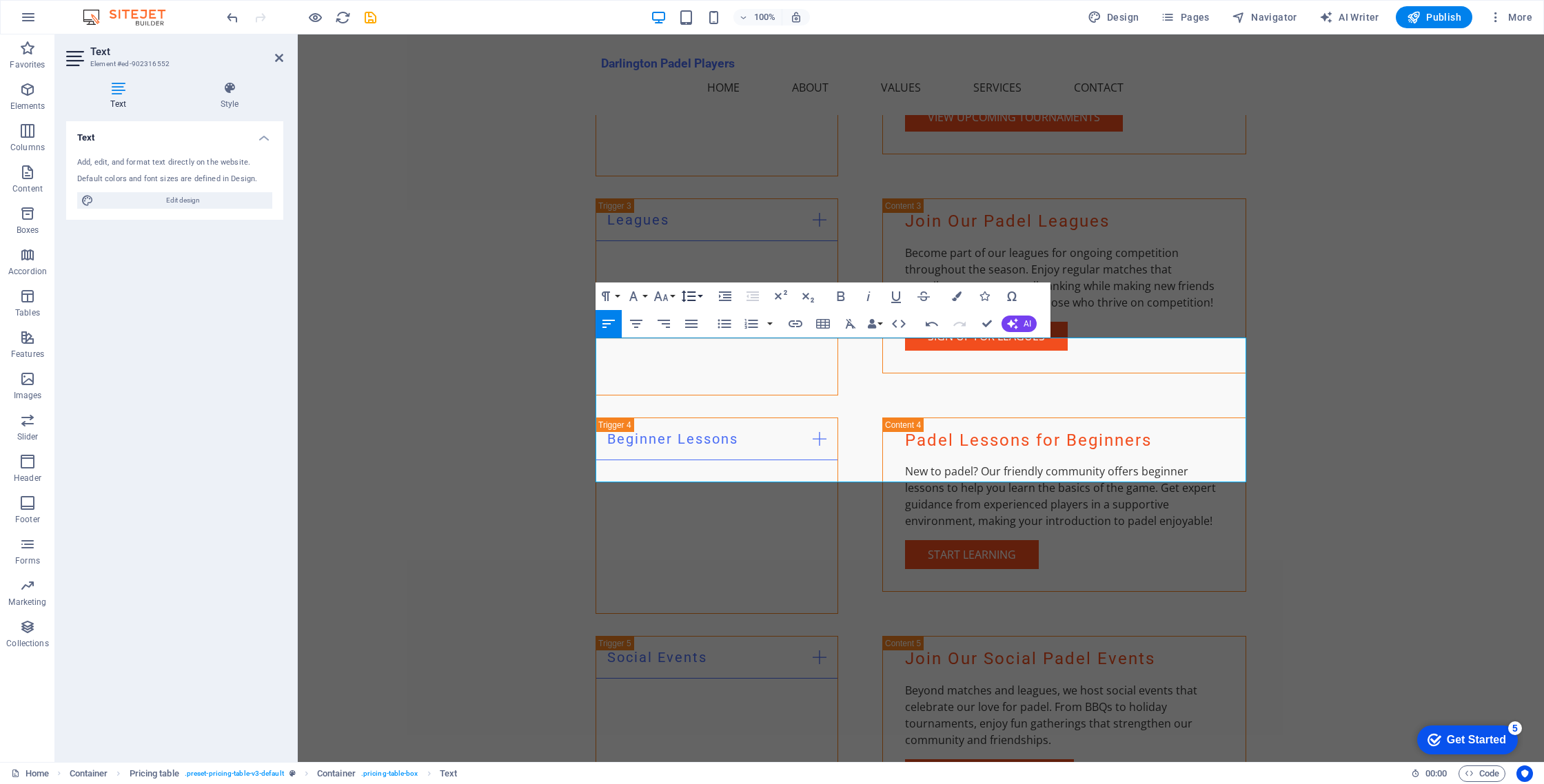
click at [694, 295] on icon "button" at bounding box center [689, 296] width 14 height 12
click at [722, 293] on icon "button" at bounding box center [724, 296] width 17 height 16
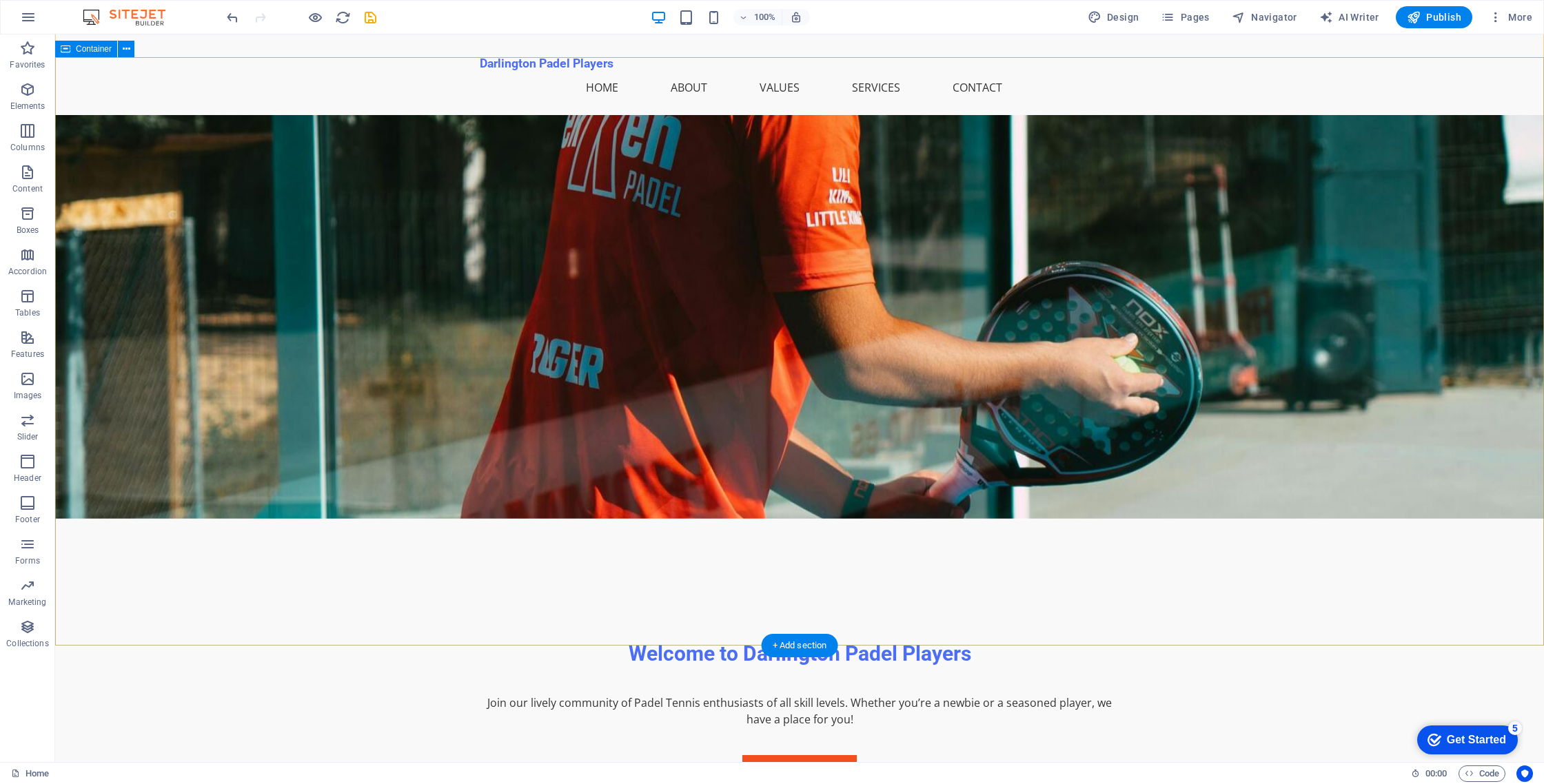
scroll to position [213, 0]
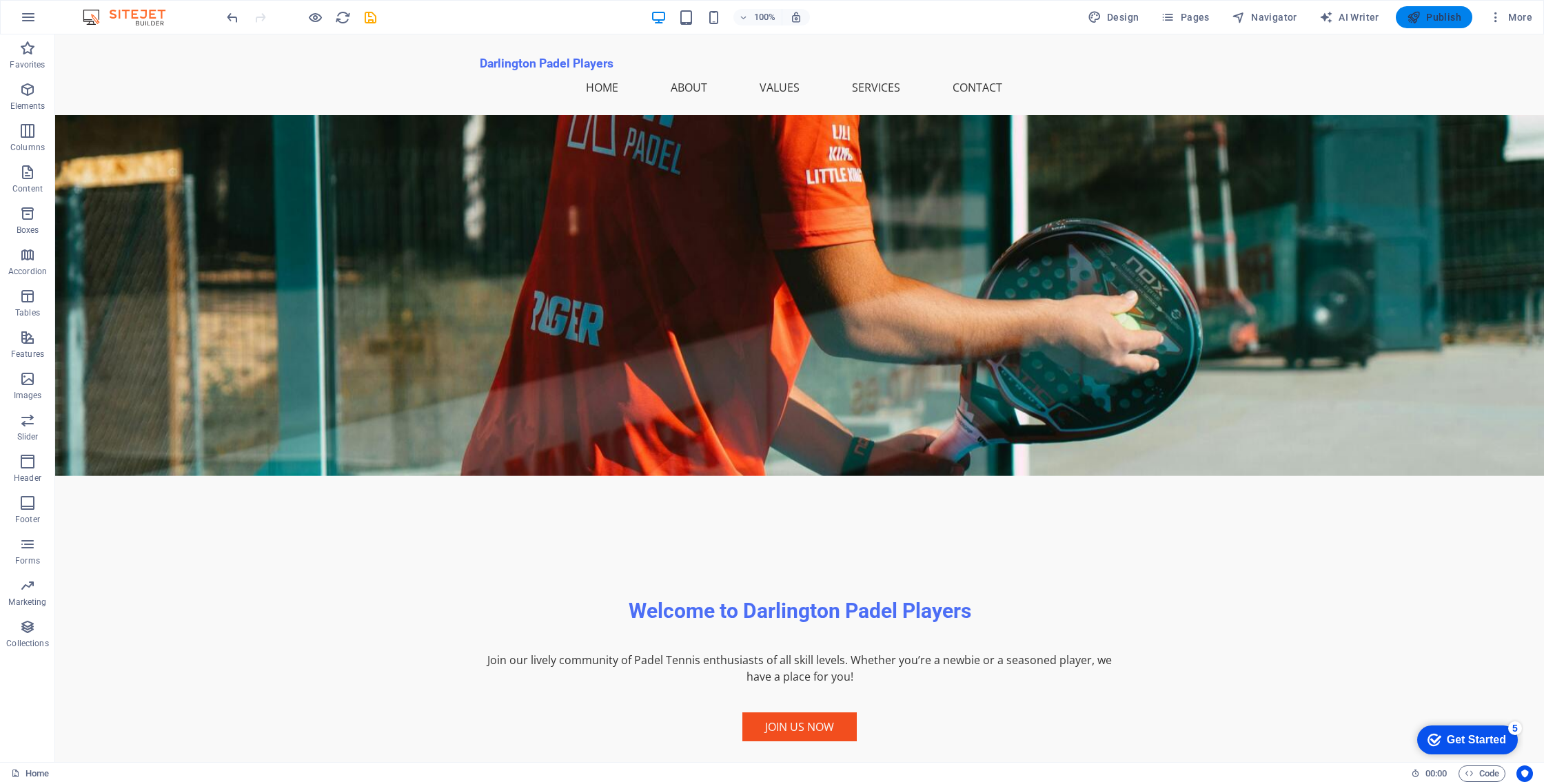
click at [1421, 24] on button "Publish" at bounding box center [1434, 17] width 76 height 22
